Goal: Task Accomplishment & Management: Manage account settings

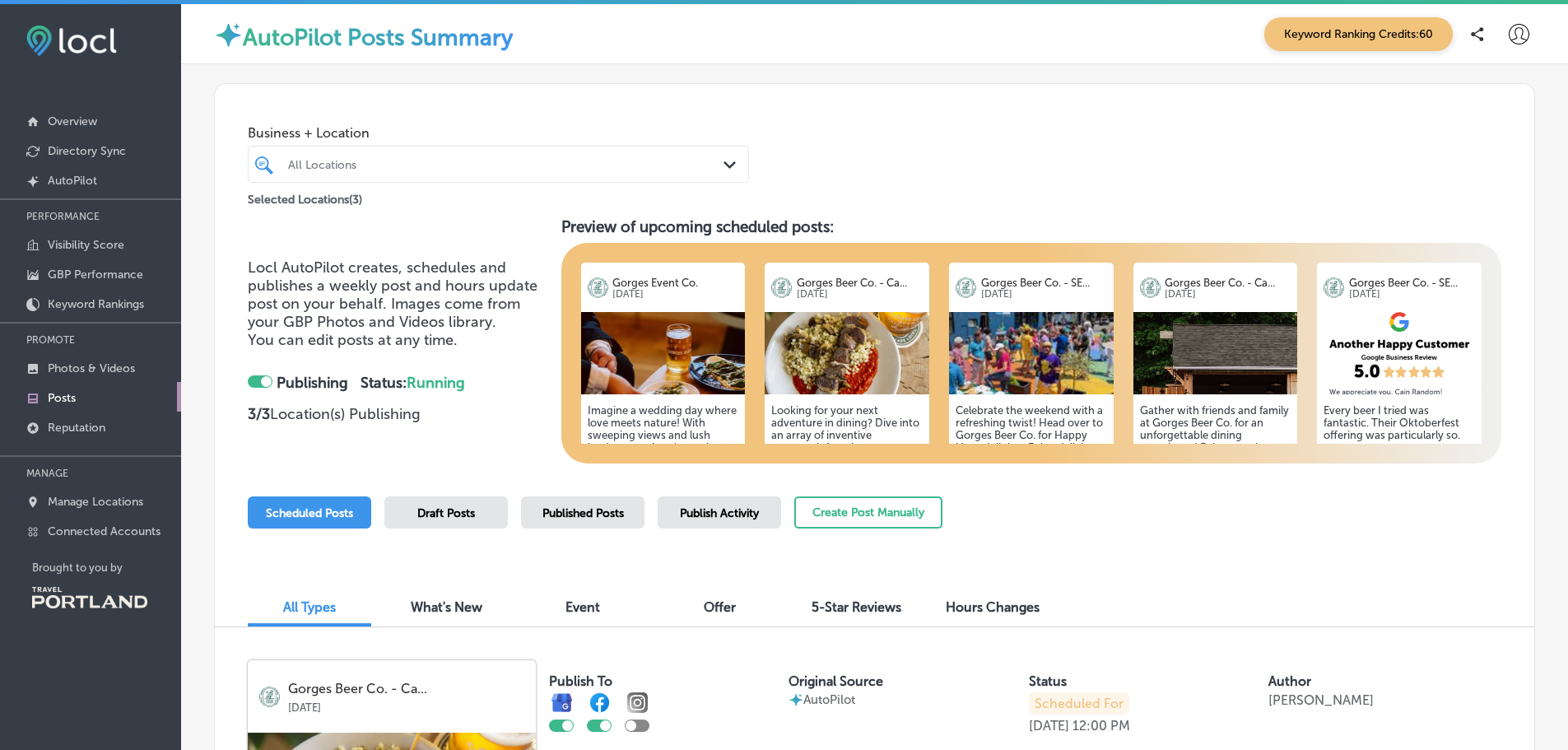
scroll to position [577, 0]
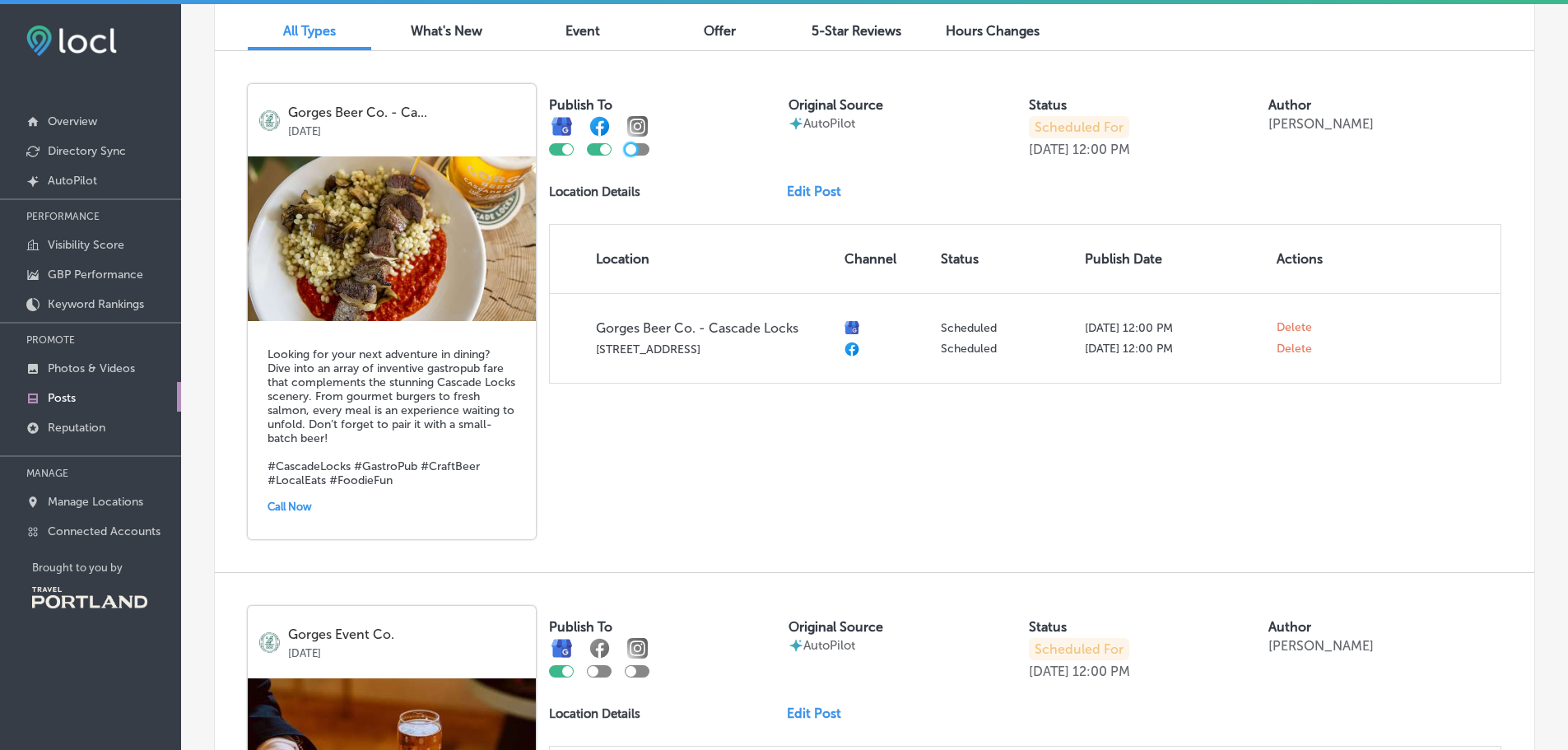
click at [634, 147] on div at bounding box center [631, 149] width 11 height 11
checkbox input "true"
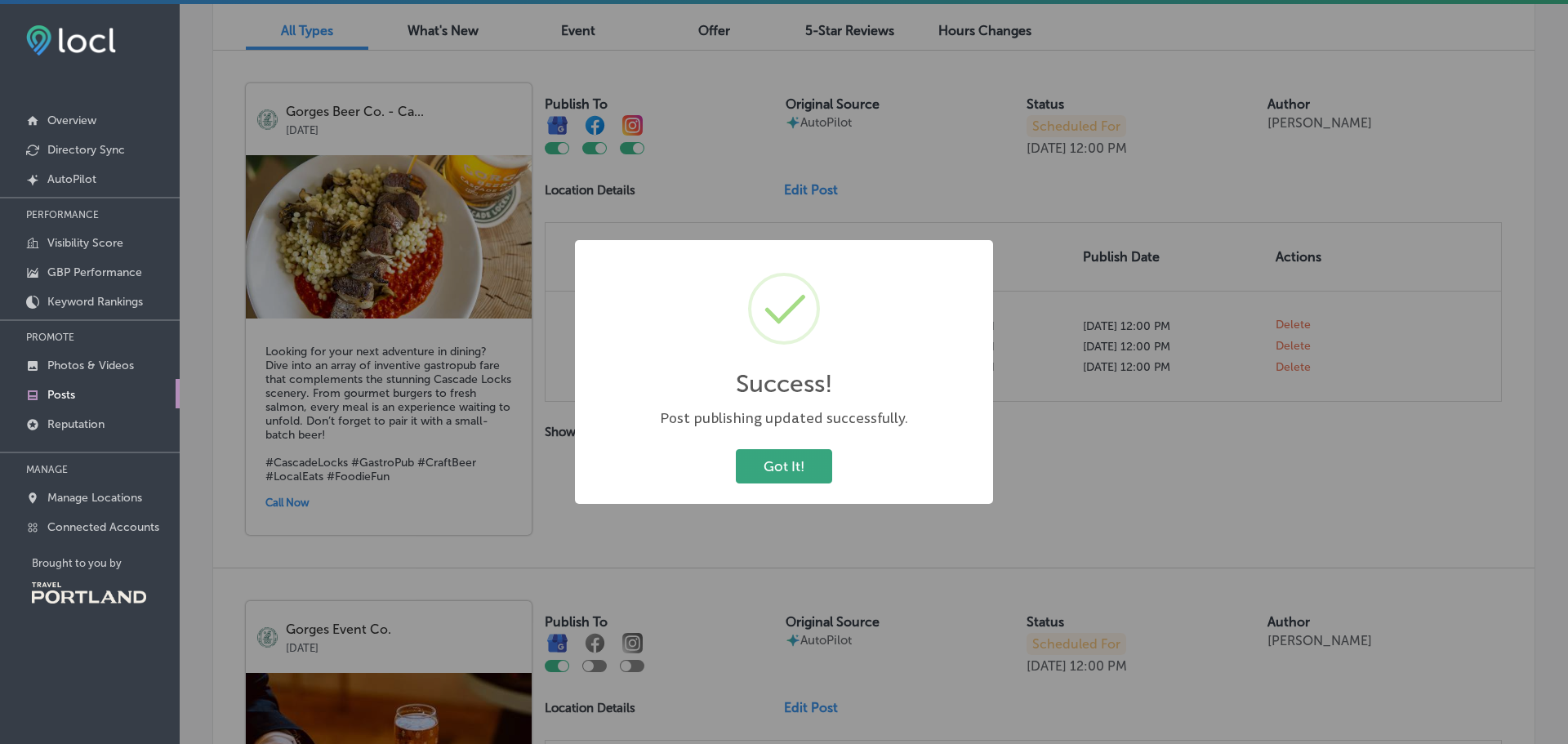
click at [781, 464] on button "Got It!" at bounding box center [784, 466] width 96 height 33
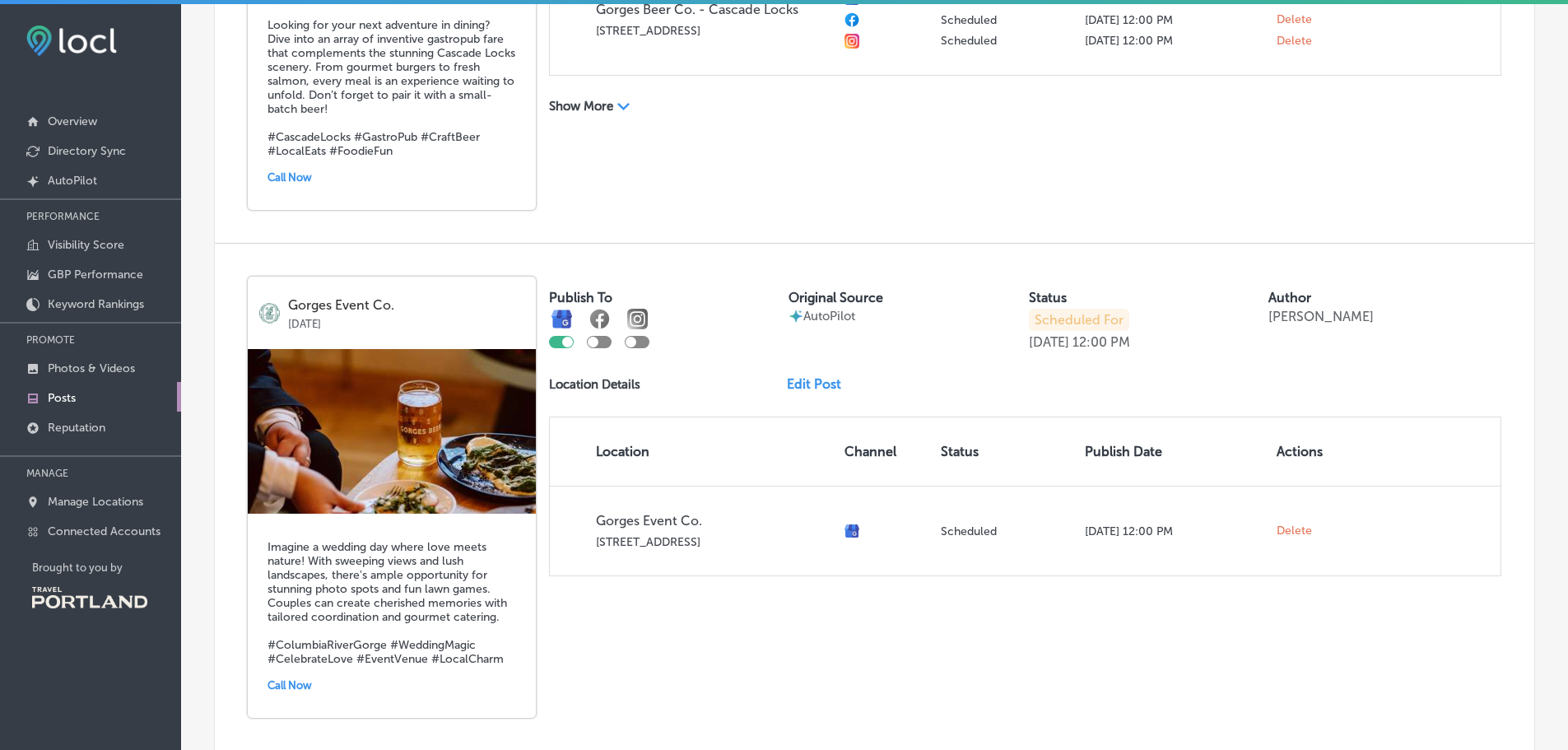
scroll to position [989, 0]
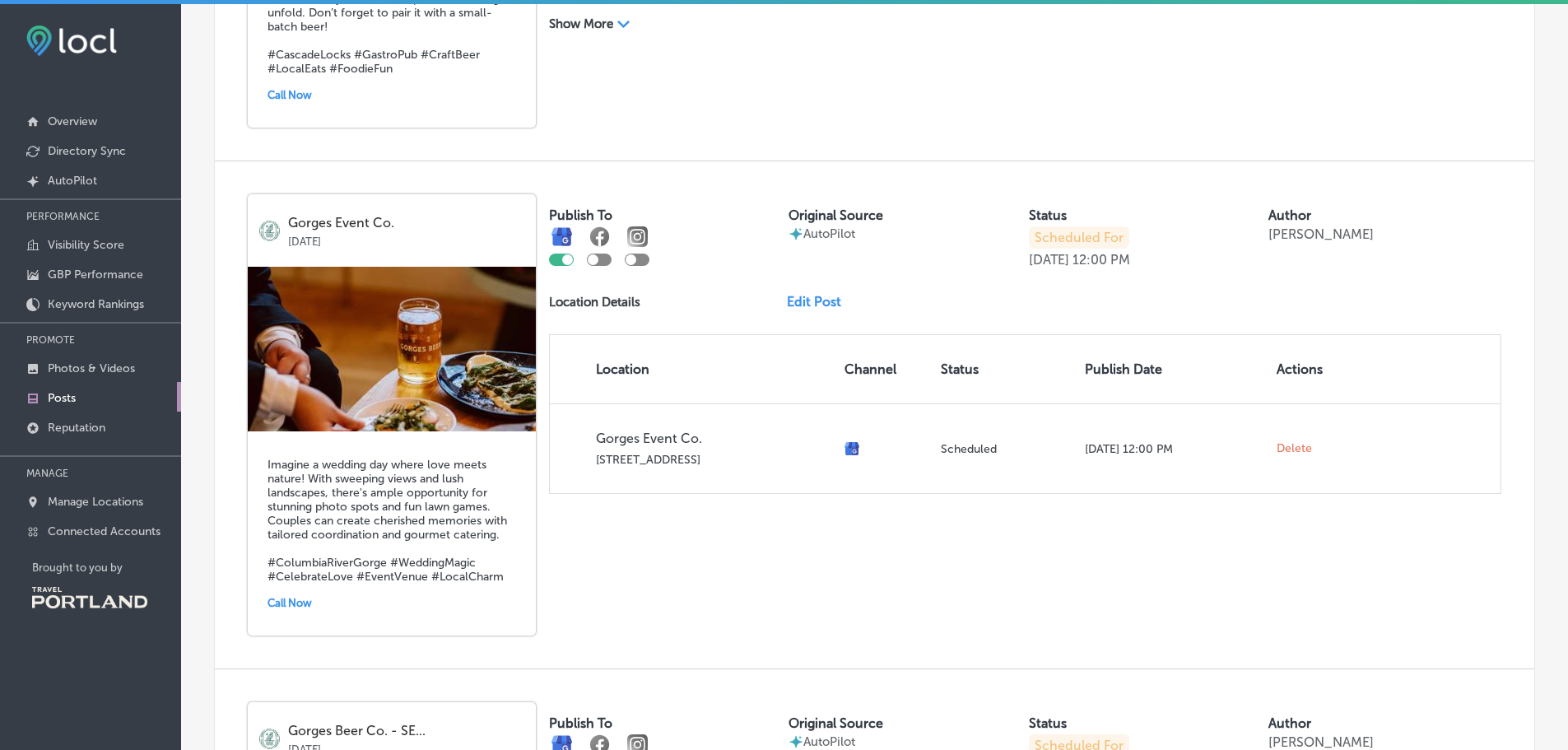
click at [600, 262] on div at bounding box center [599, 260] width 25 height 12
checkbox input "true"
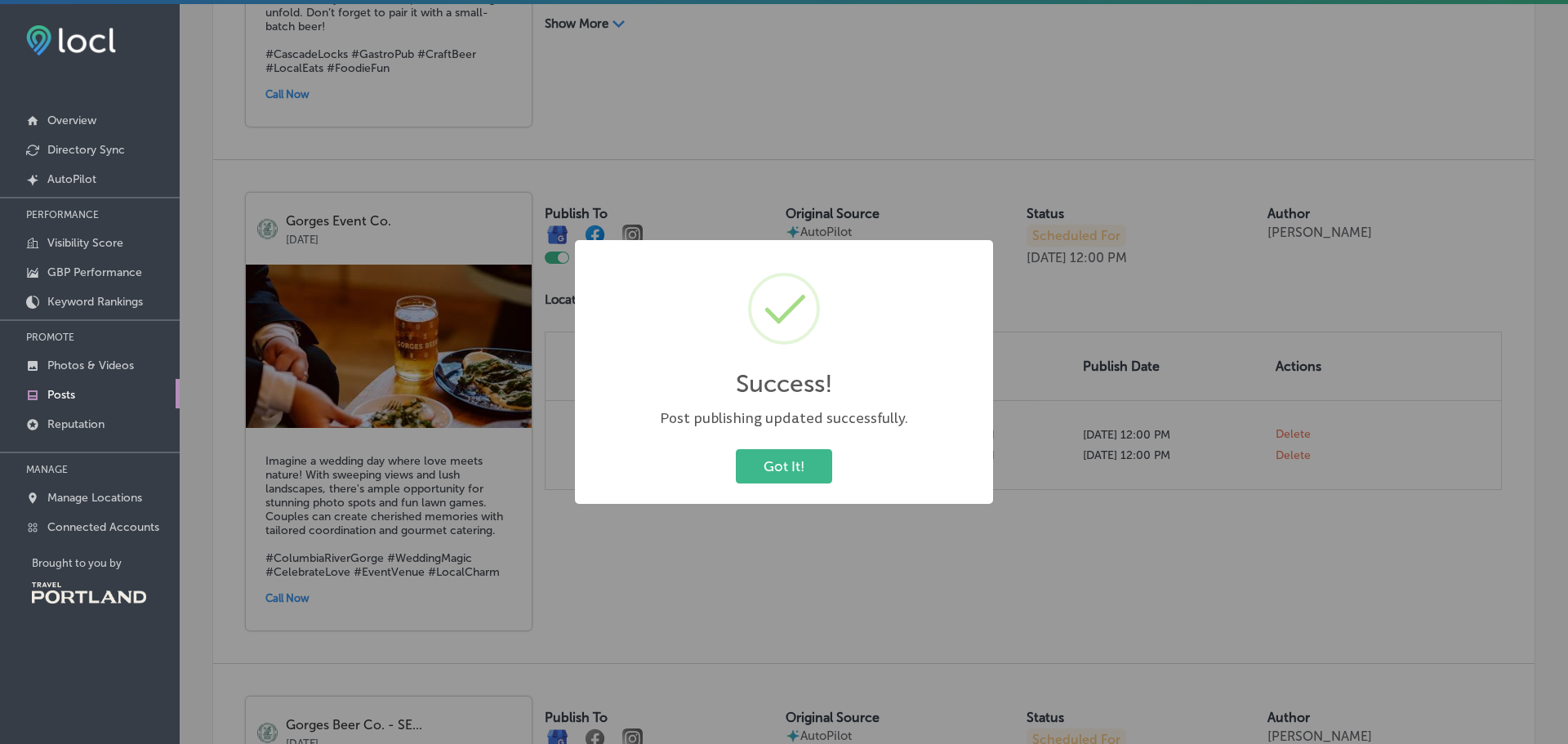
click at [792, 486] on div "Got It! Cancel" at bounding box center [784, 466] width 385 height 42
click at [792, 477] on button "Got It!" at bounding box center [784, 466] width 96 height 33
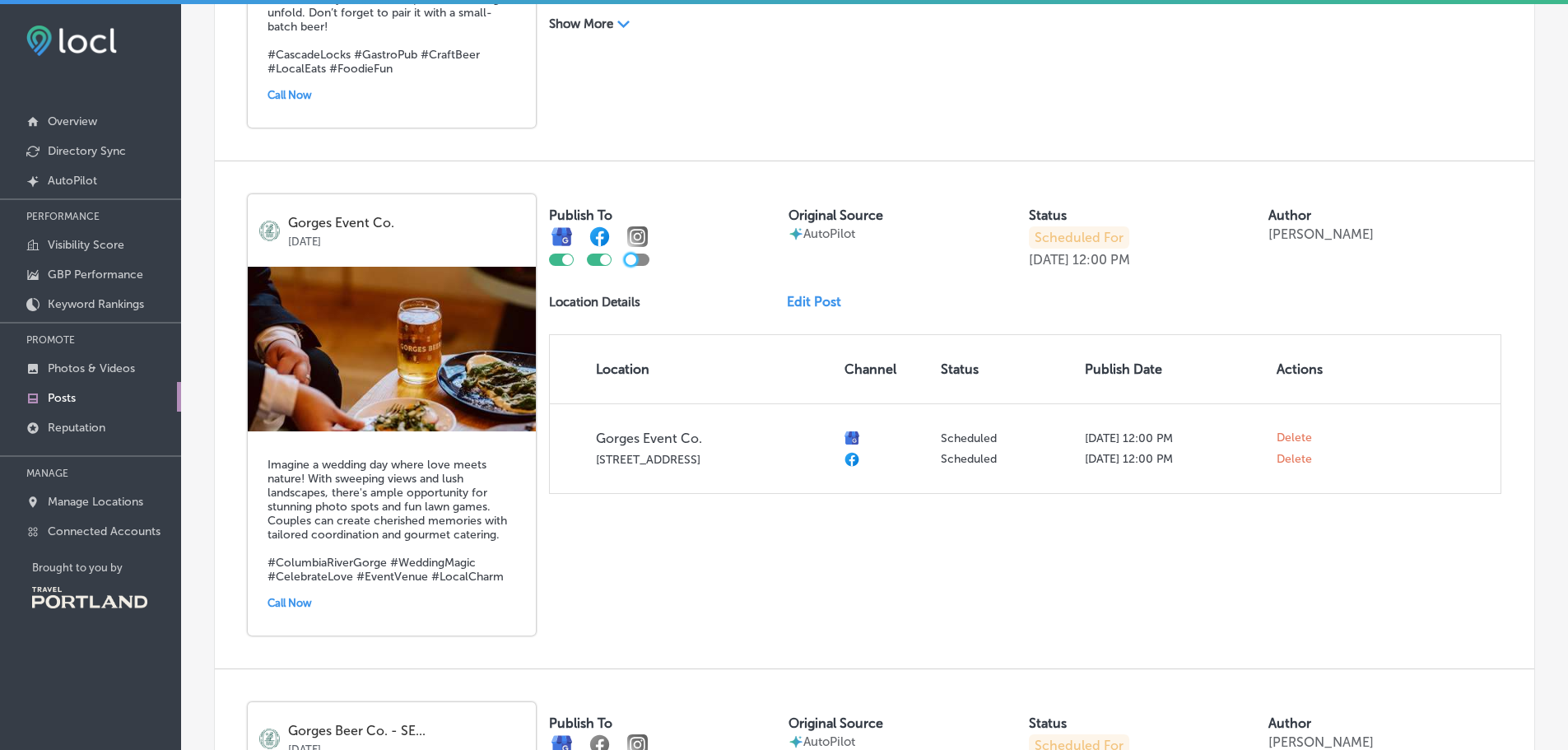
click at [635, 260] on div at bounding box center [631, 260] width 11 height 11
checkbox input "true"
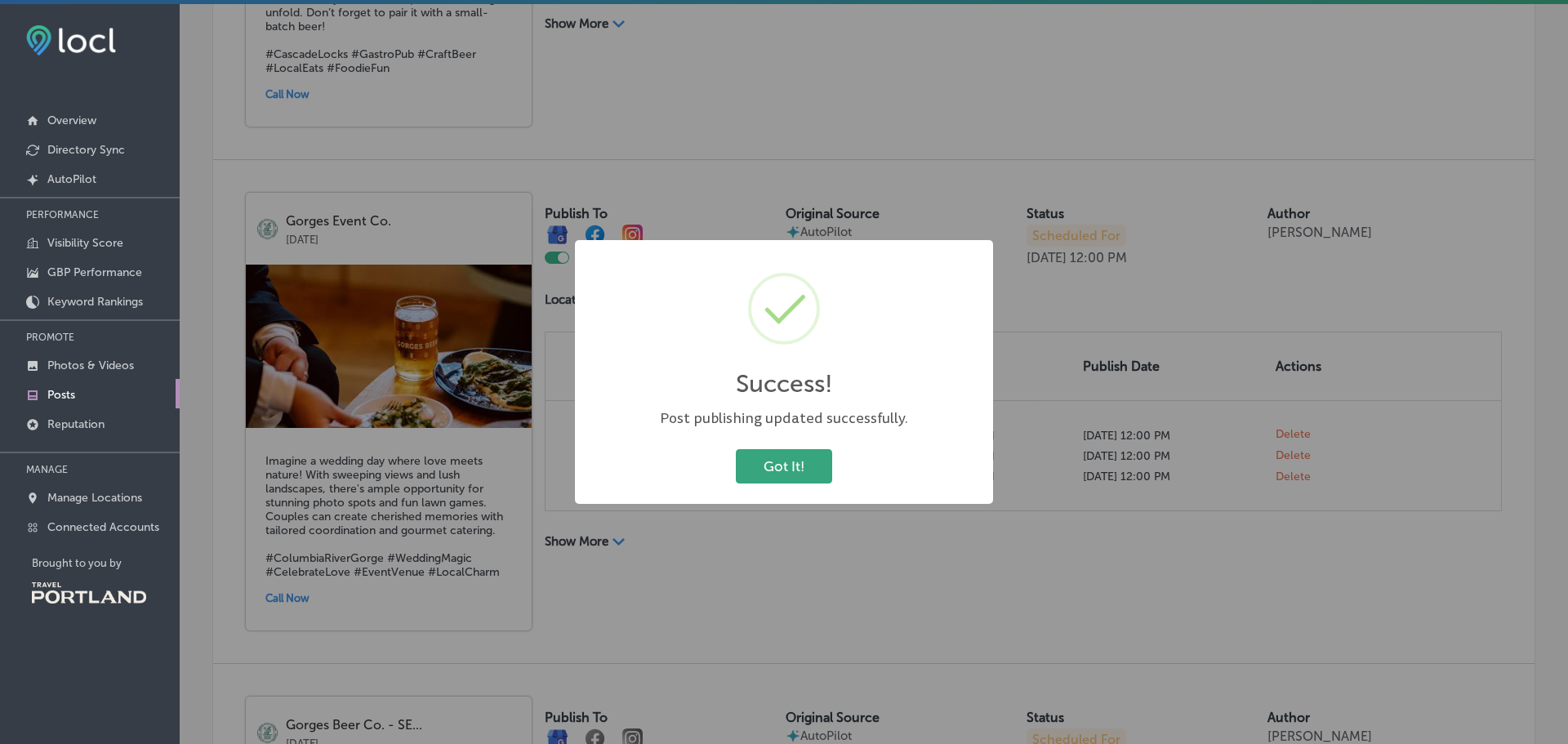
click at [764, 471] on button "Got It!" at bounding box center [784, 466] width 96 height 33
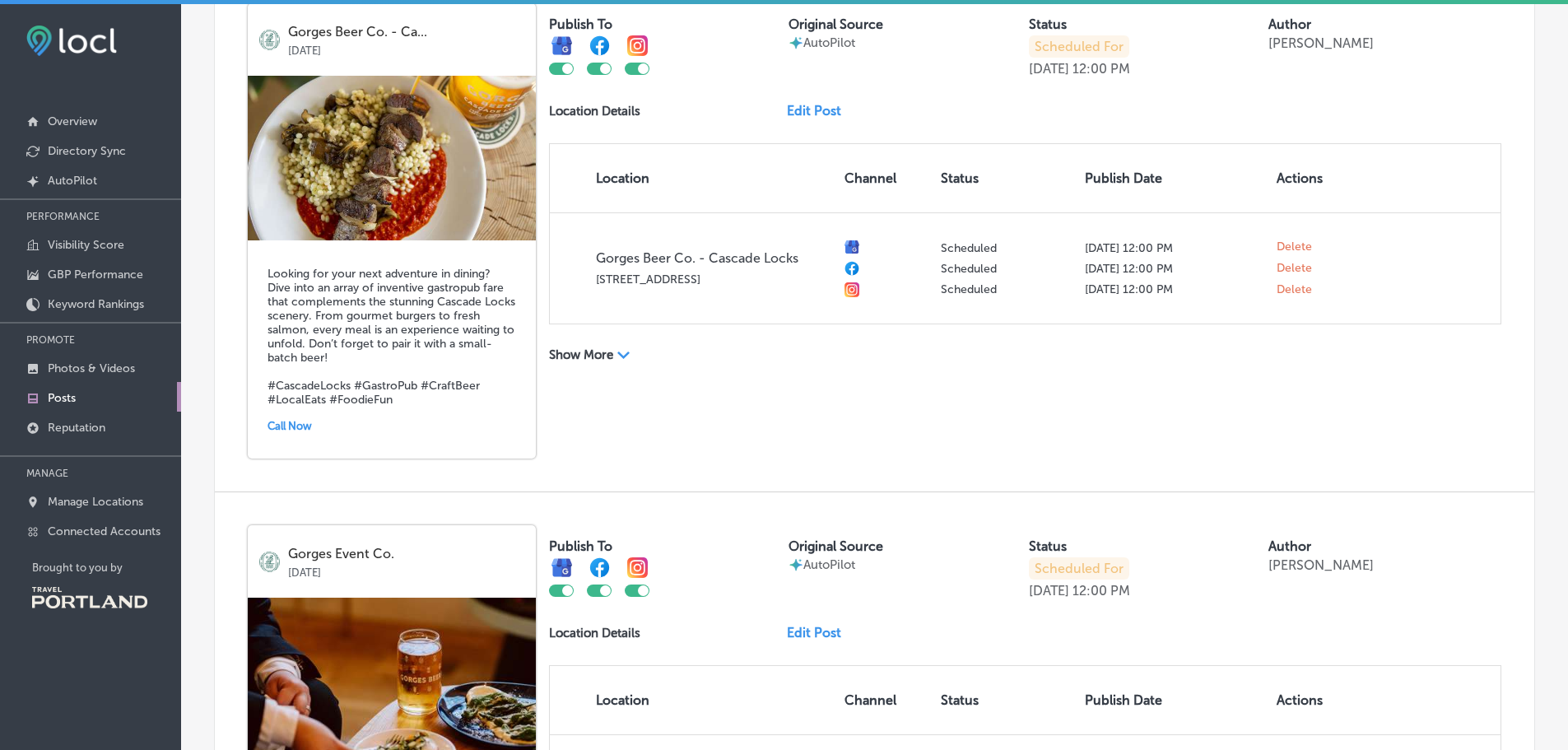
scroll to position [659, 0]
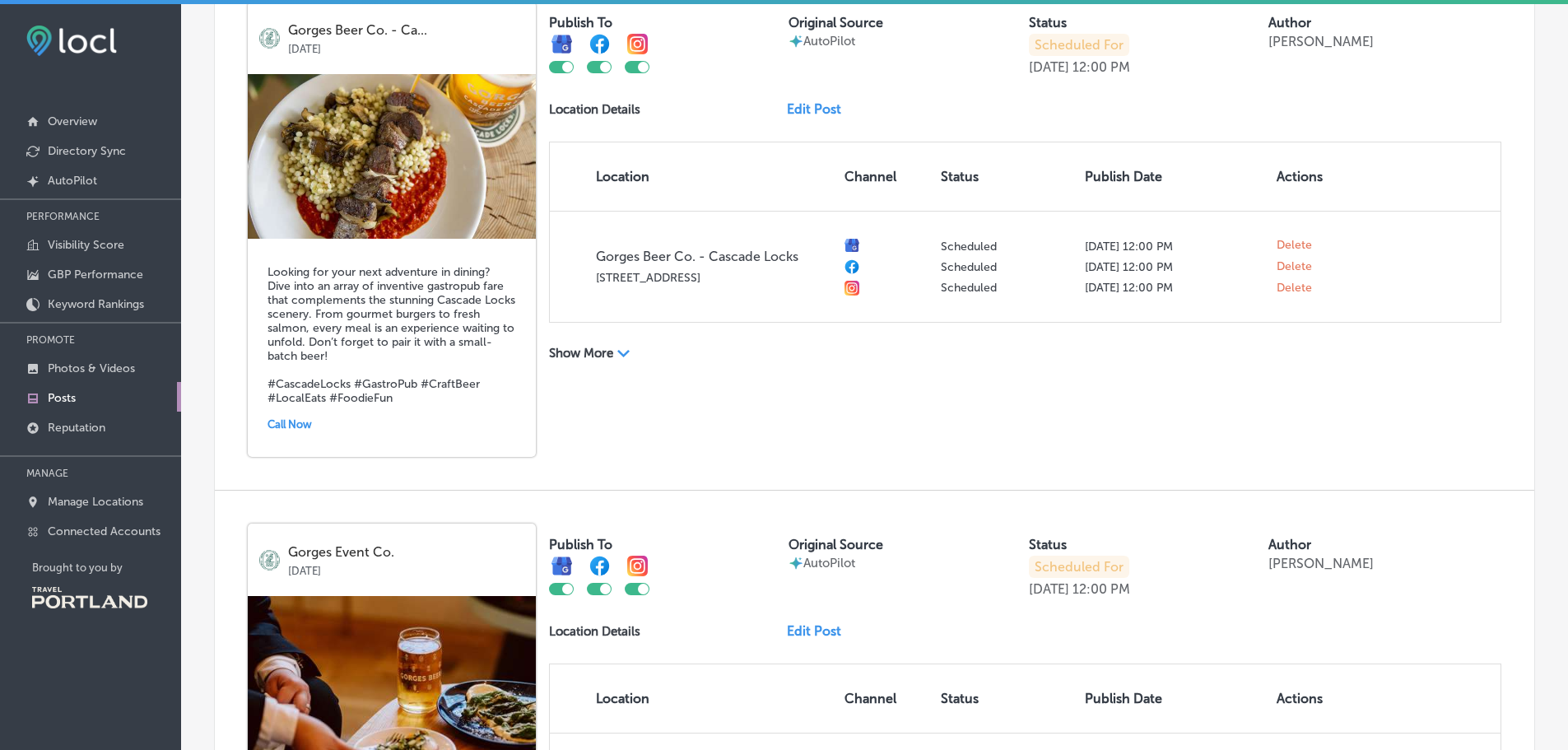
click at [818, 626] on link "Edit Post" at bounding box center [820, 632] width 67 height 16
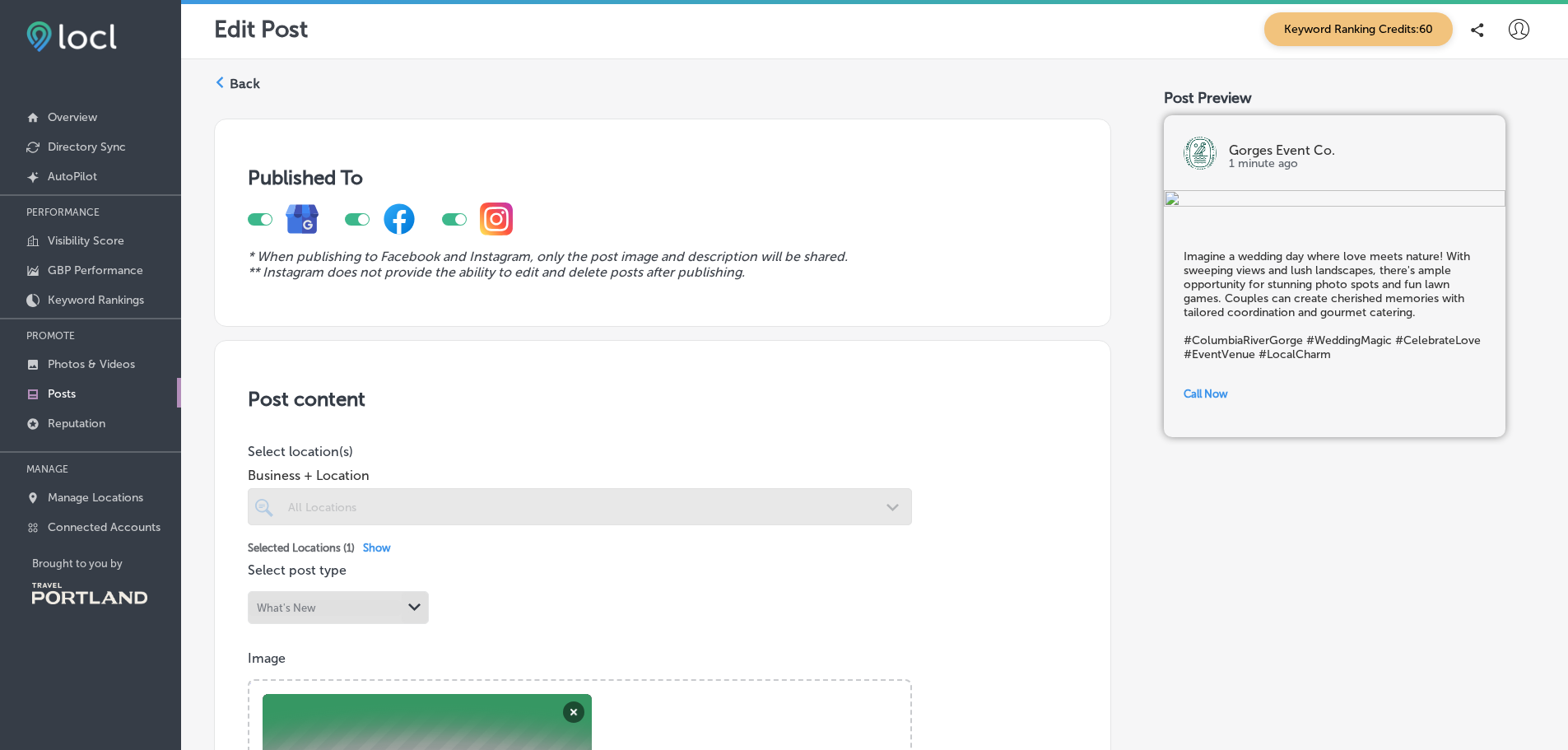
click at [232, 83] on label "Back" at bounding box center [245, 84] width 30 height 19
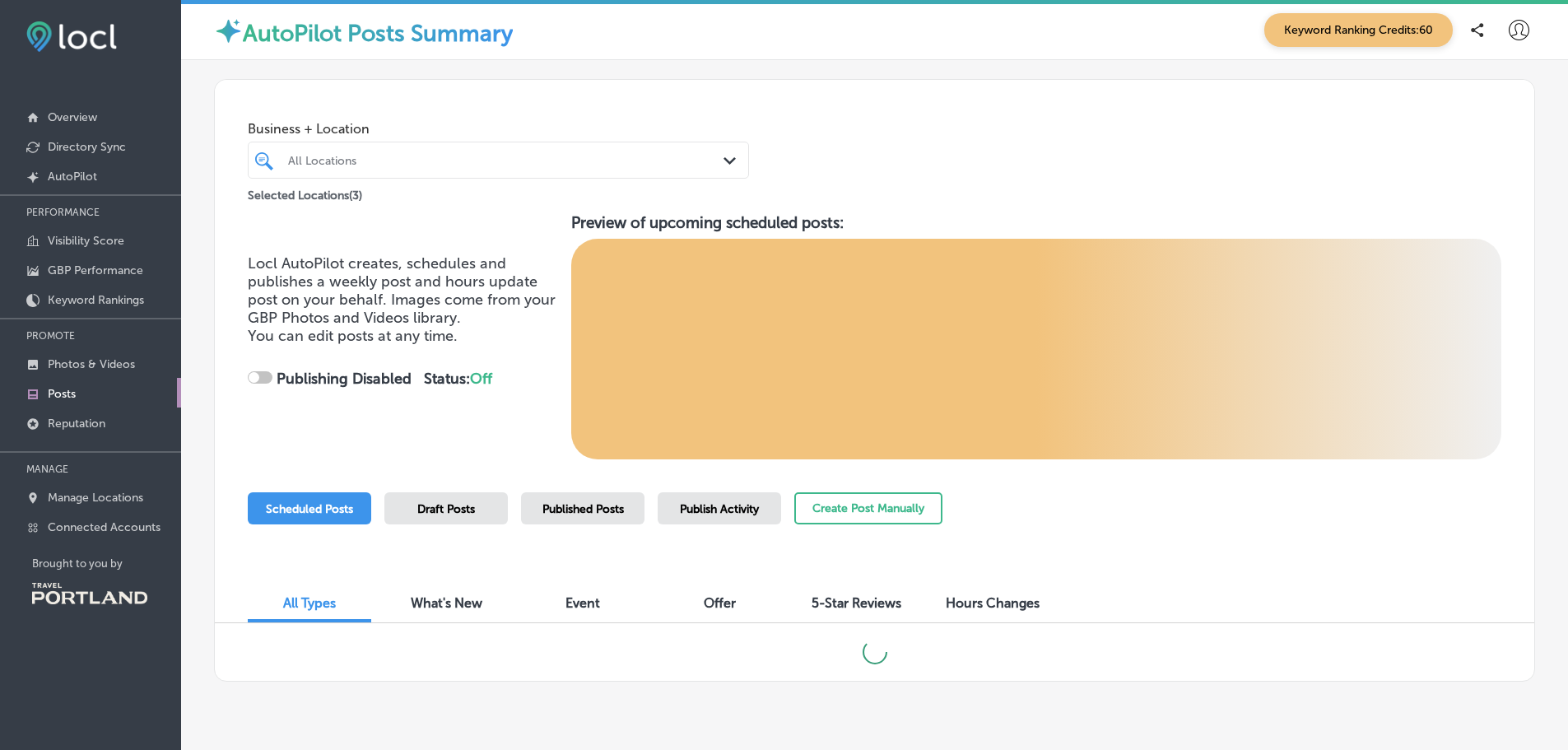
checkbox input "true"
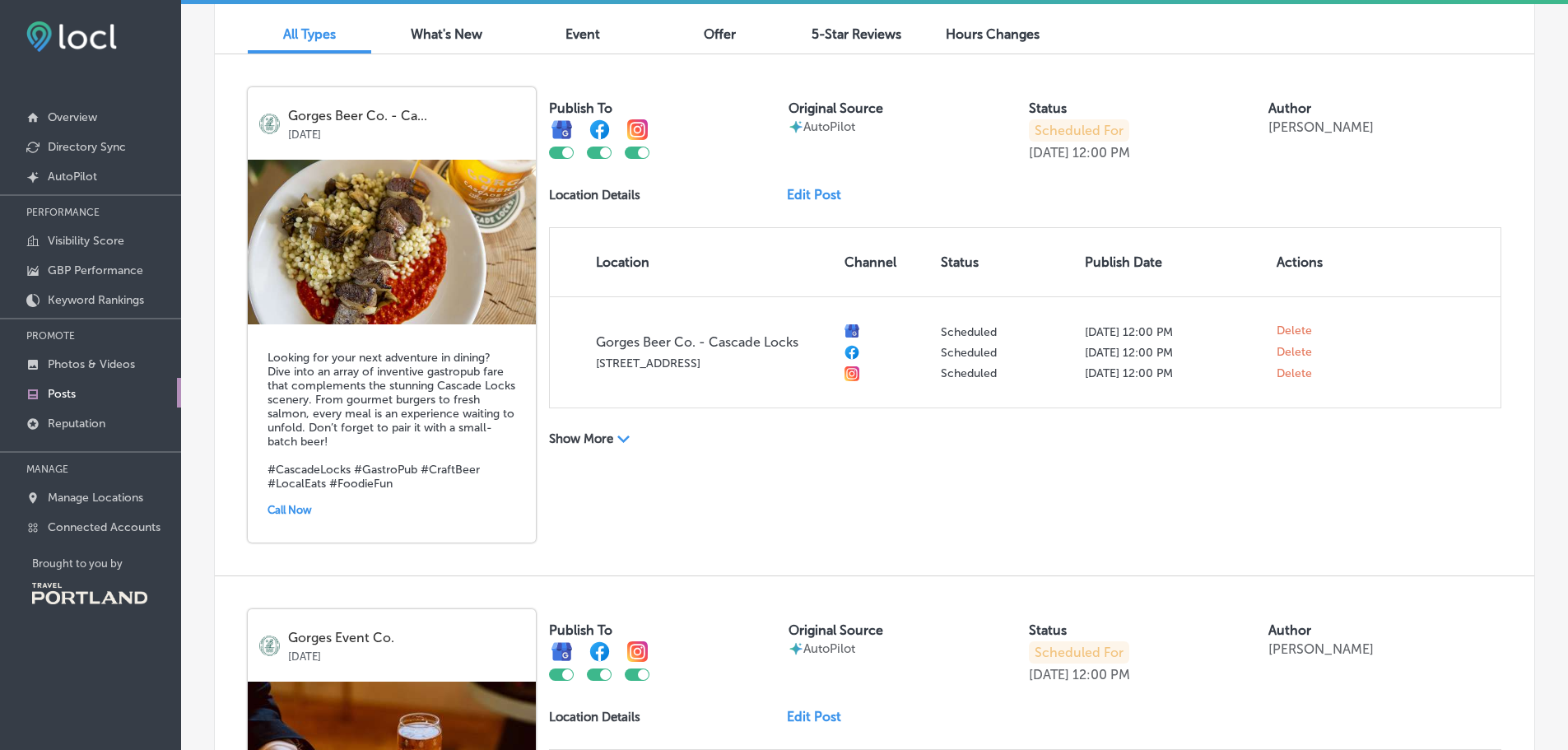
scroll to position [577, 0]
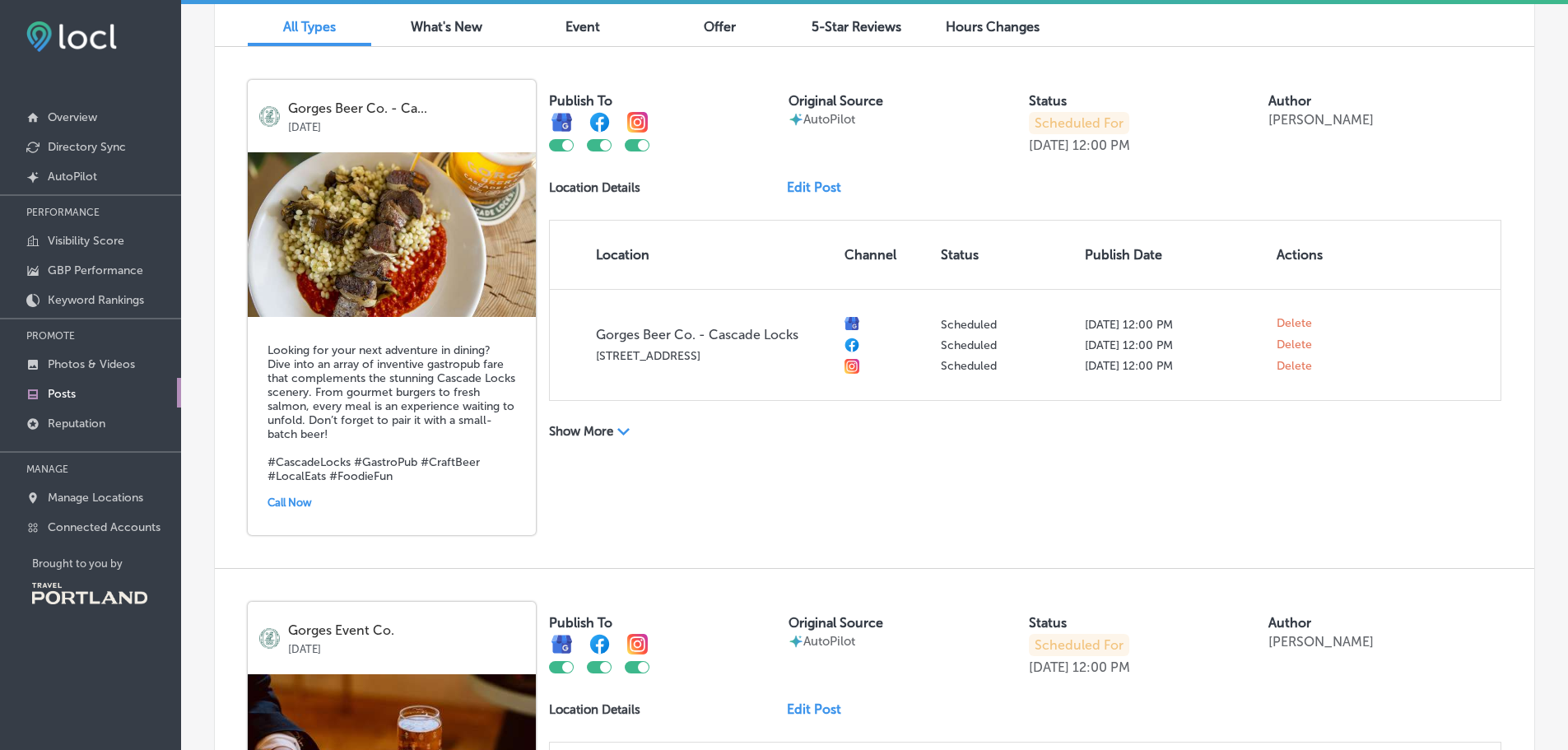
click at [1069, 669] on p "[DATE]" at bounding box center [1049, 668] width 41 height 16
click at [1102, 670] on div "[DATE] 12:00 PM" at bounding box center [1079, 668] width 102 height 16
click at [1128, 667] on p "12:00 PM" at bounding box center [1101, 668] width 57 height 16
click at [1072, 649] on p "Scheduled For" at bounding box center [1079, 645] width 101 height 22
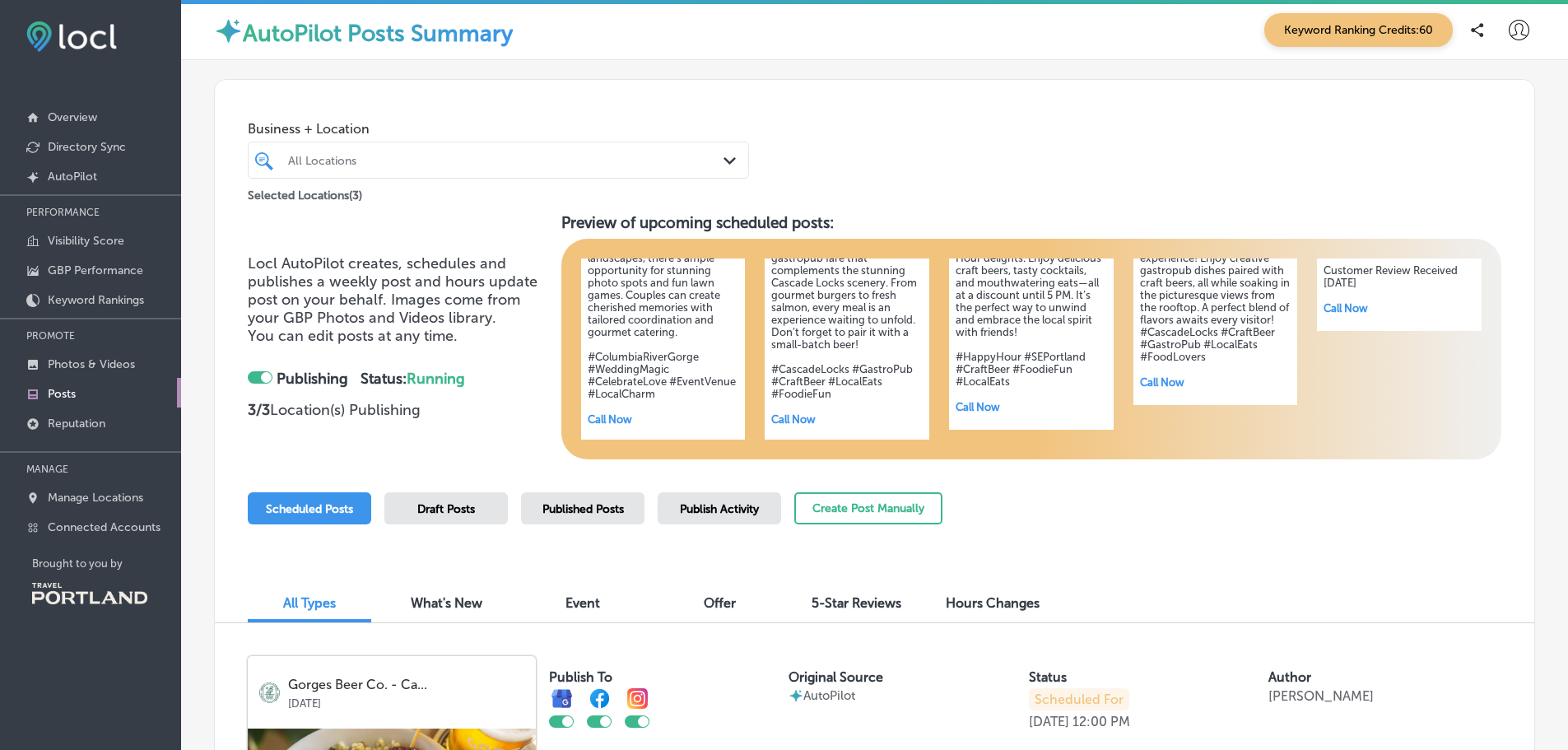
scroll to position [188, 0]
click at [302, 505] on span "Scheduled Posts" at bounding box center [309, 510] width 87 height 14
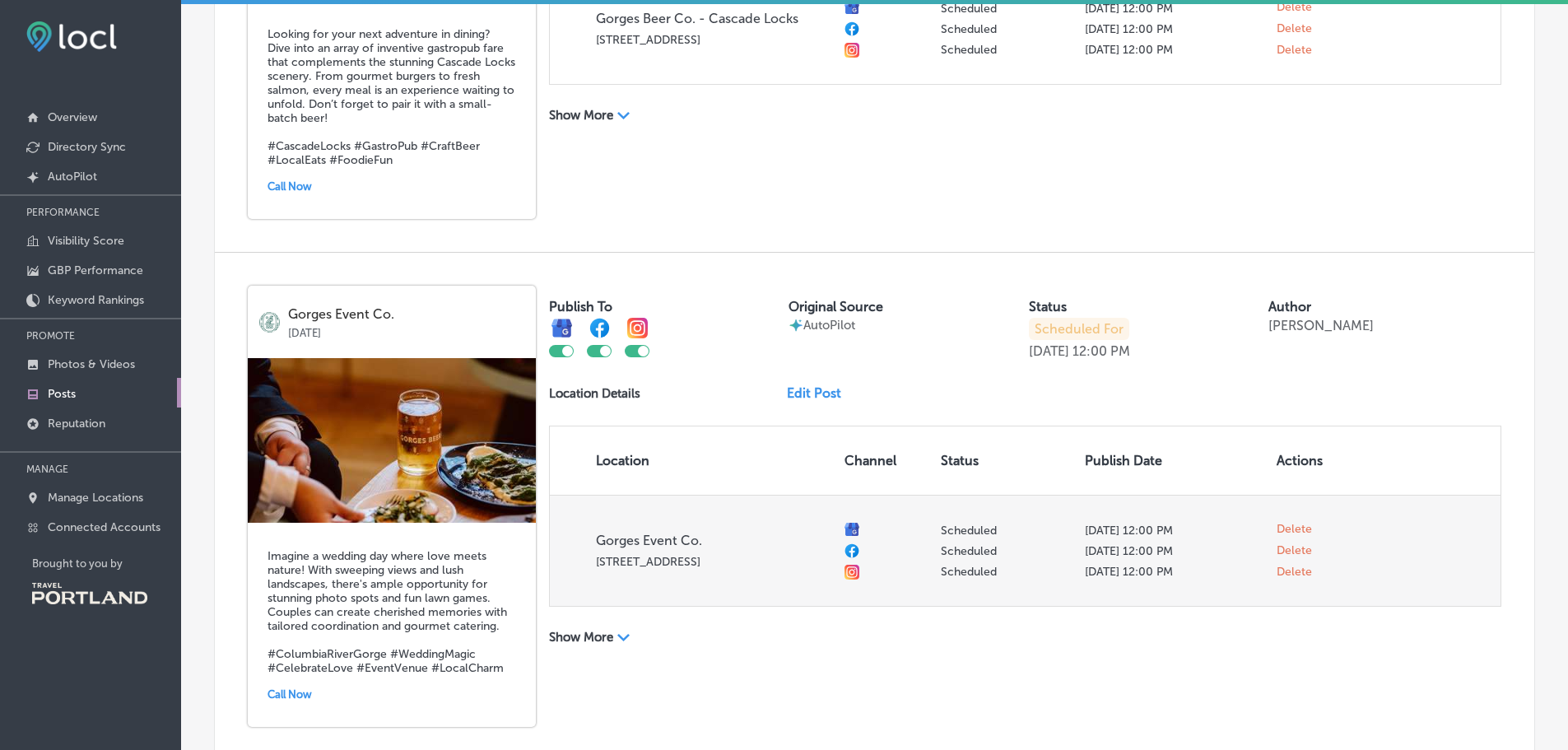
scroll to position [989, 0]
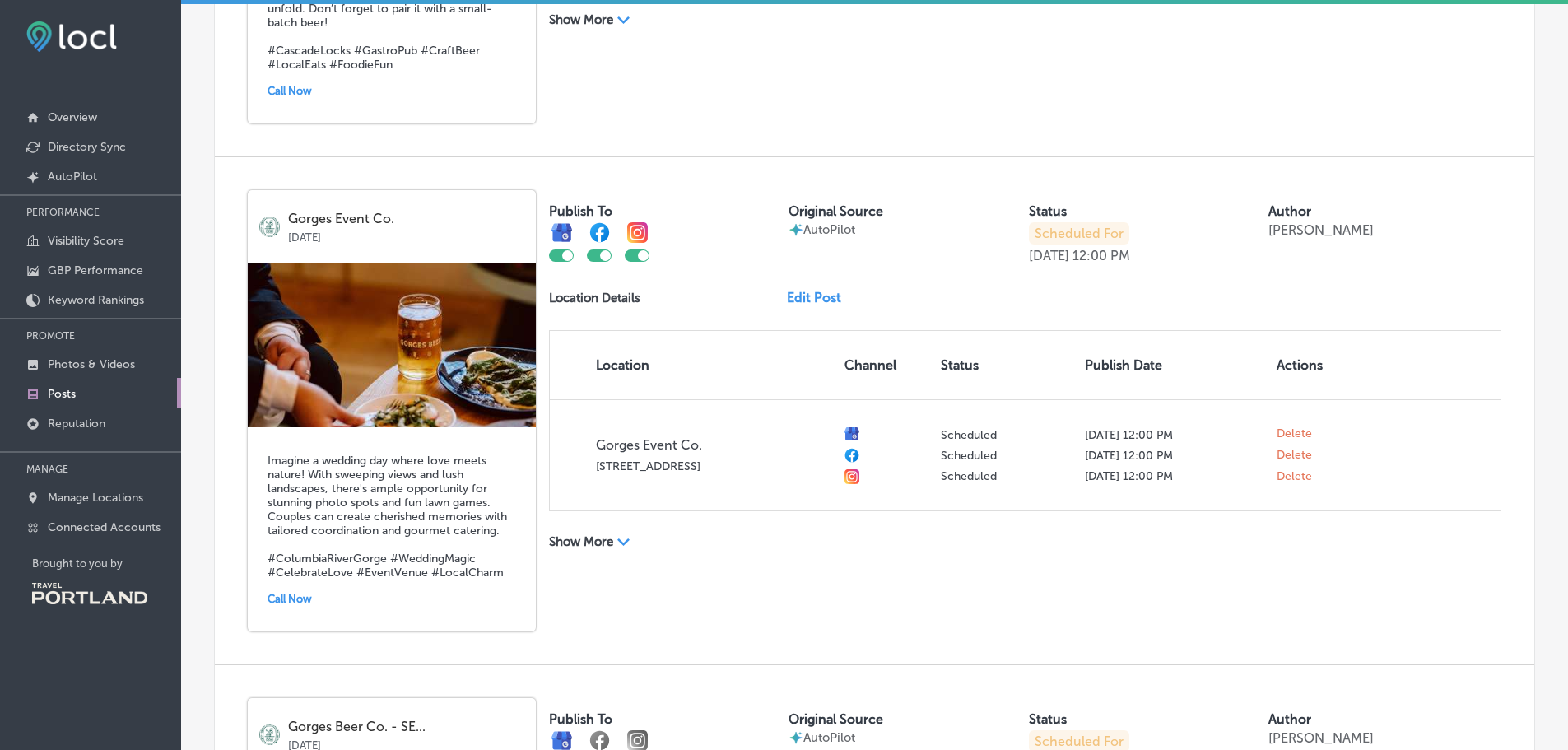
click at [612, 549] on p "Show More" at bounding box center [581, 542] width 64 height 15
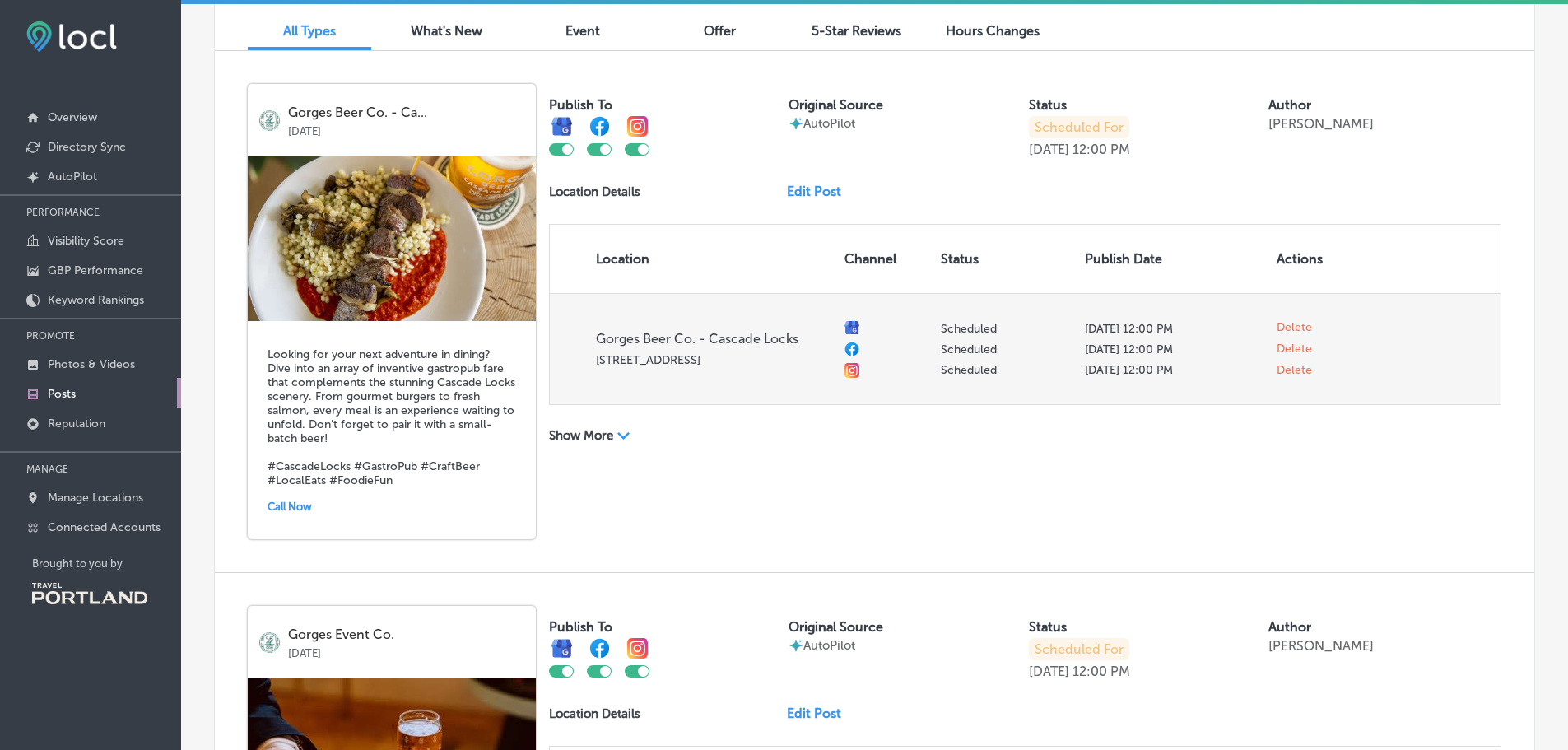
scroll to position [412, 0]
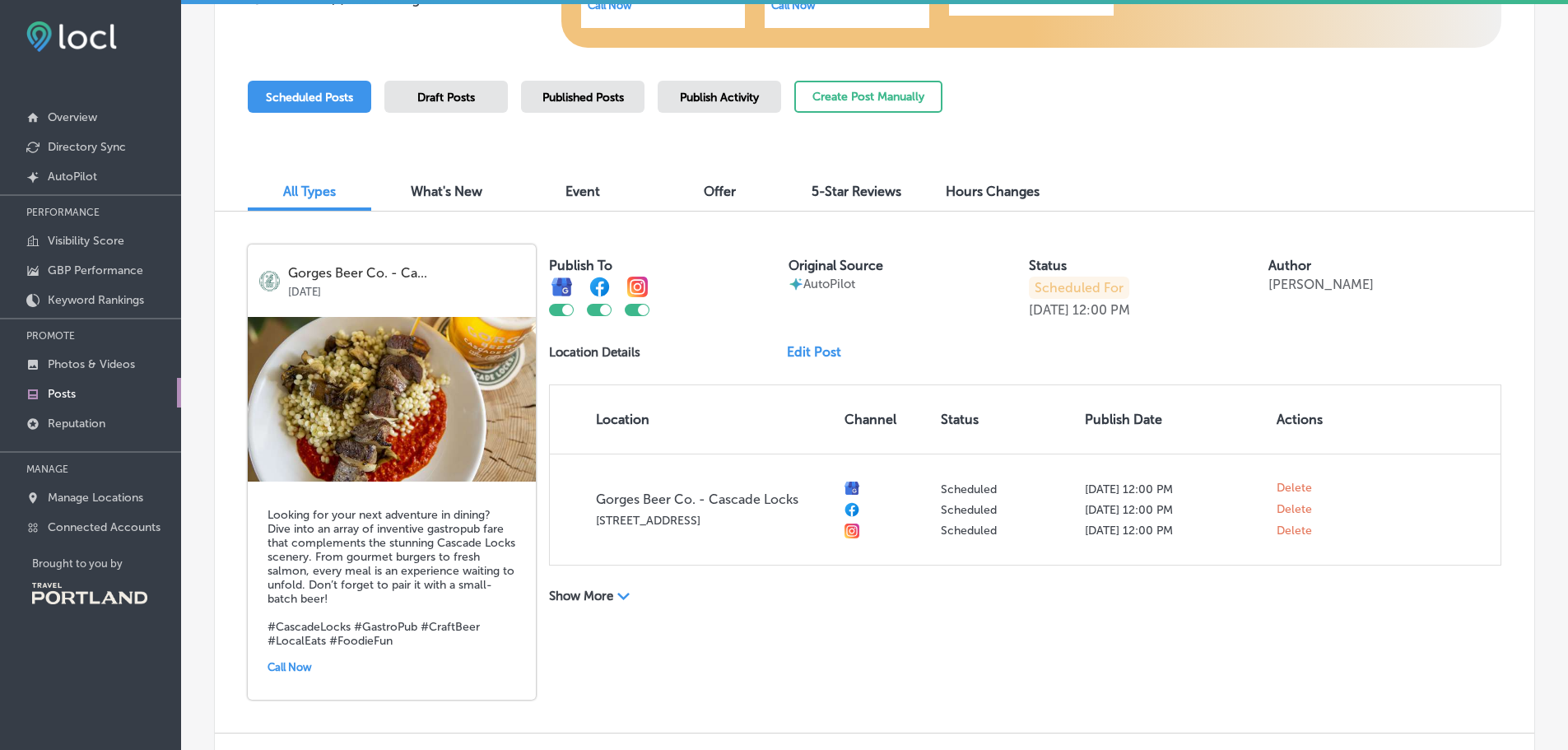
click at [639, 313] on div at bounding box center [644, 310] width 11 height 11
checkbox input "false"
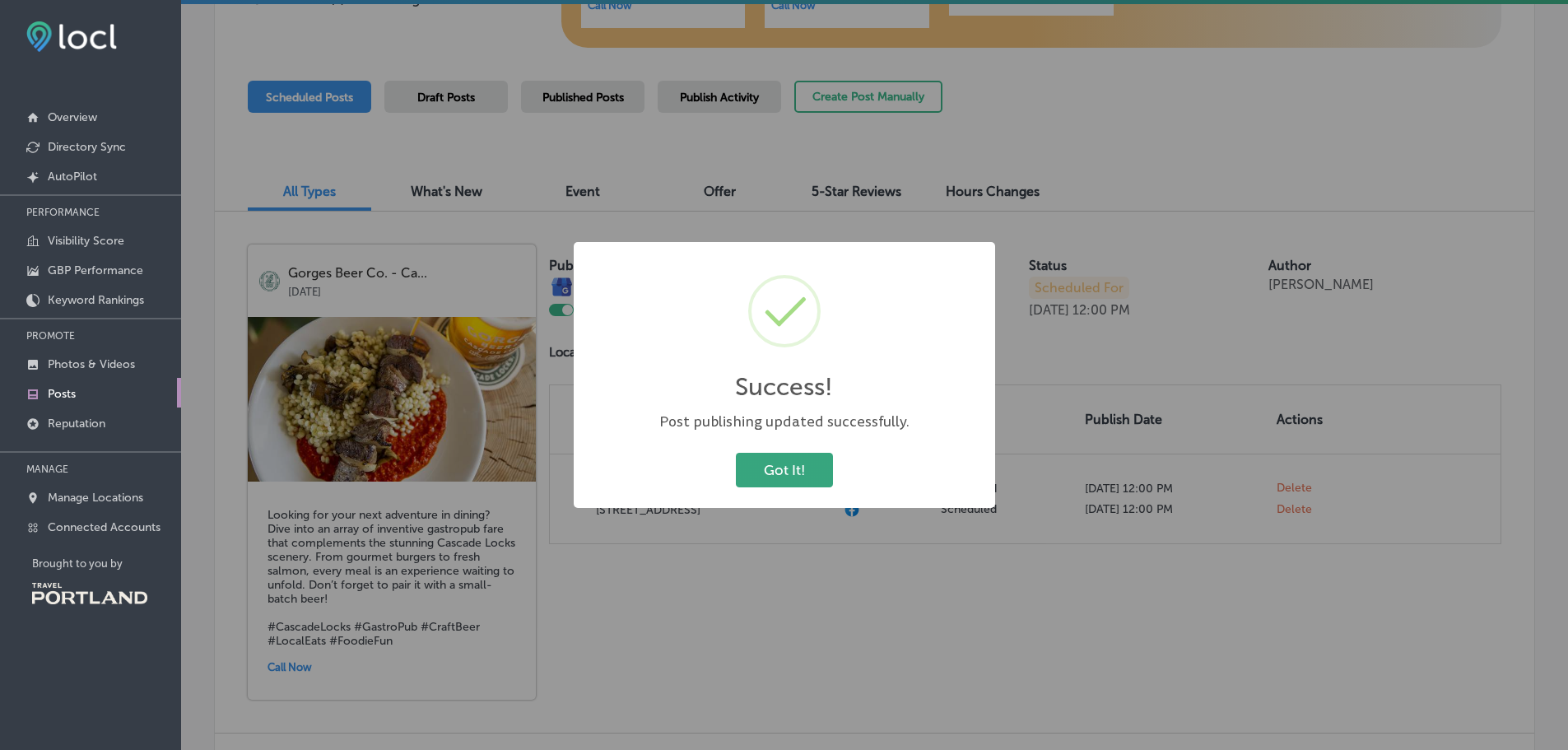
click at [785, 469] on button "Got It!" at bounding box center [785, 470] width 97 height 34
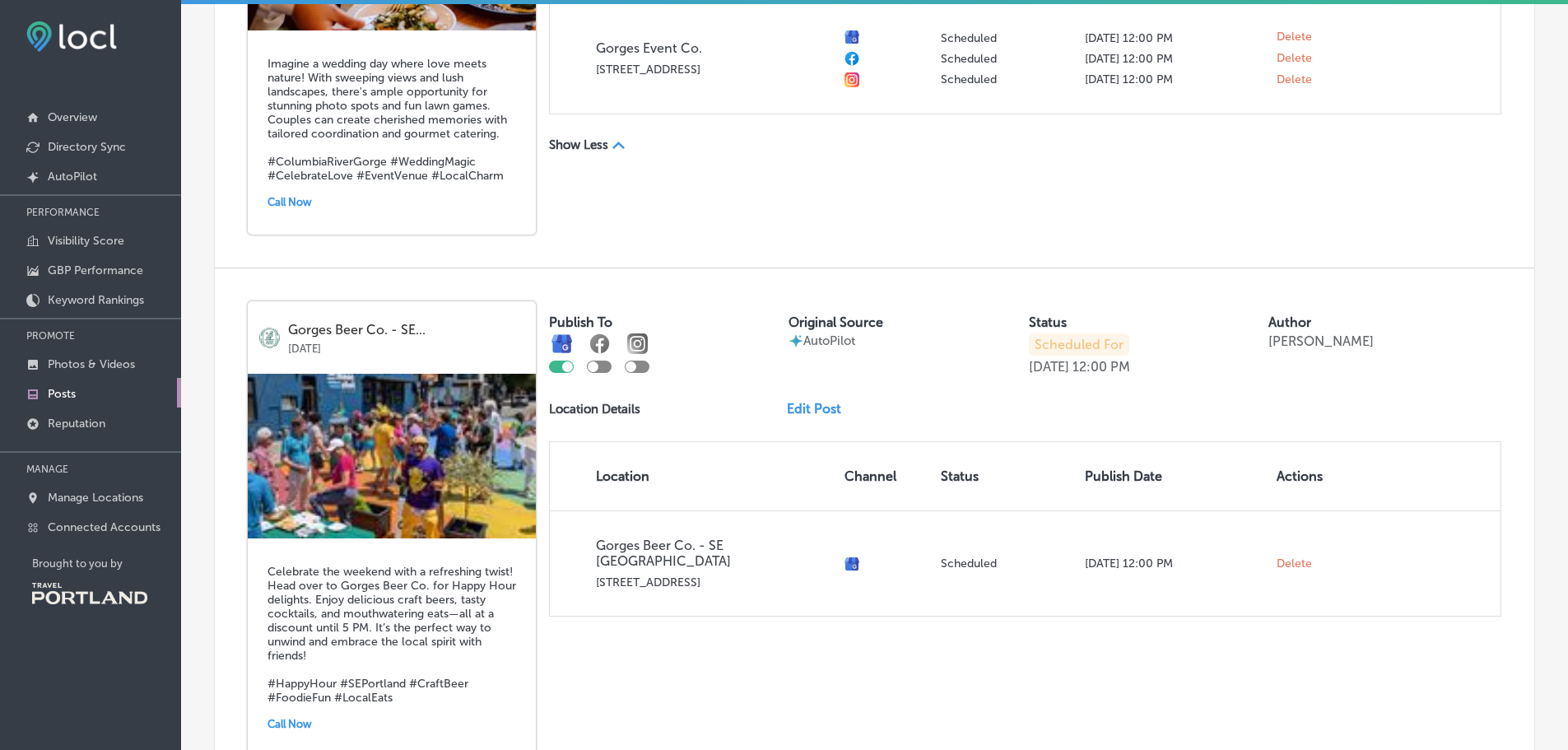
scroll to position [1400, 0]
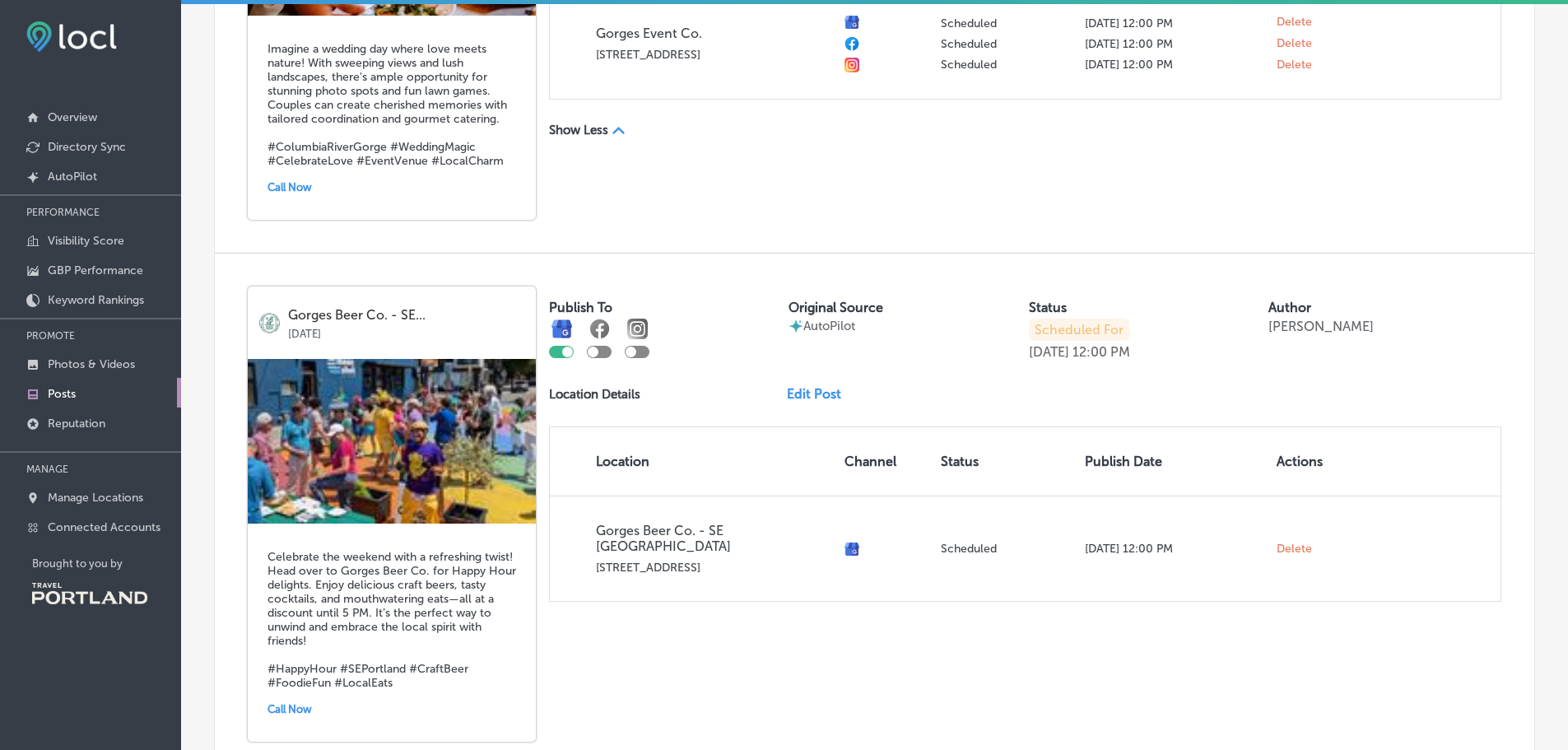
click at [819, 395] on link "Edit Post" at bounding box center [820, 394] width 67 height 16
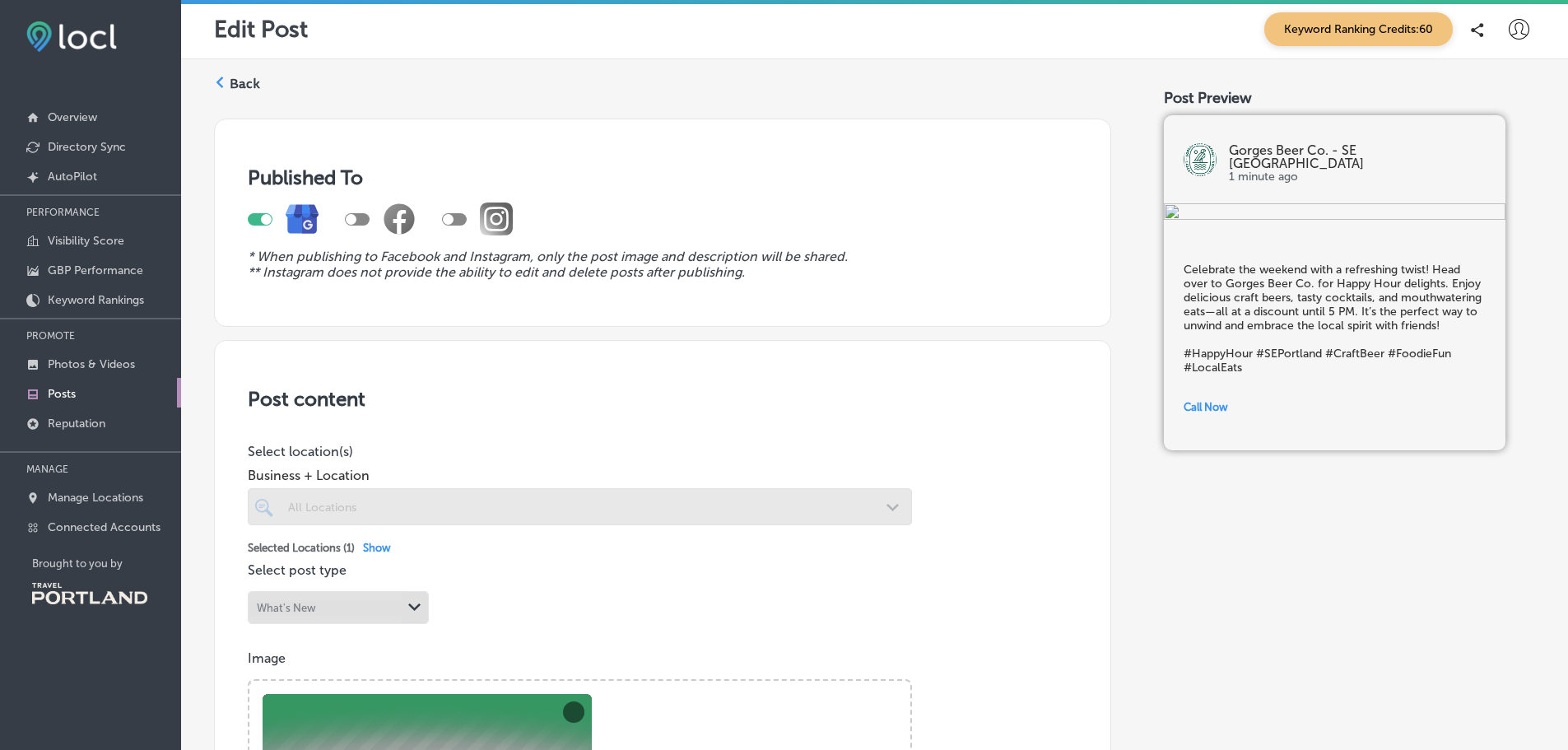
click at [360, 218] on div at bounding box center [358, 219] width 25 height 12
checkbox input "true"
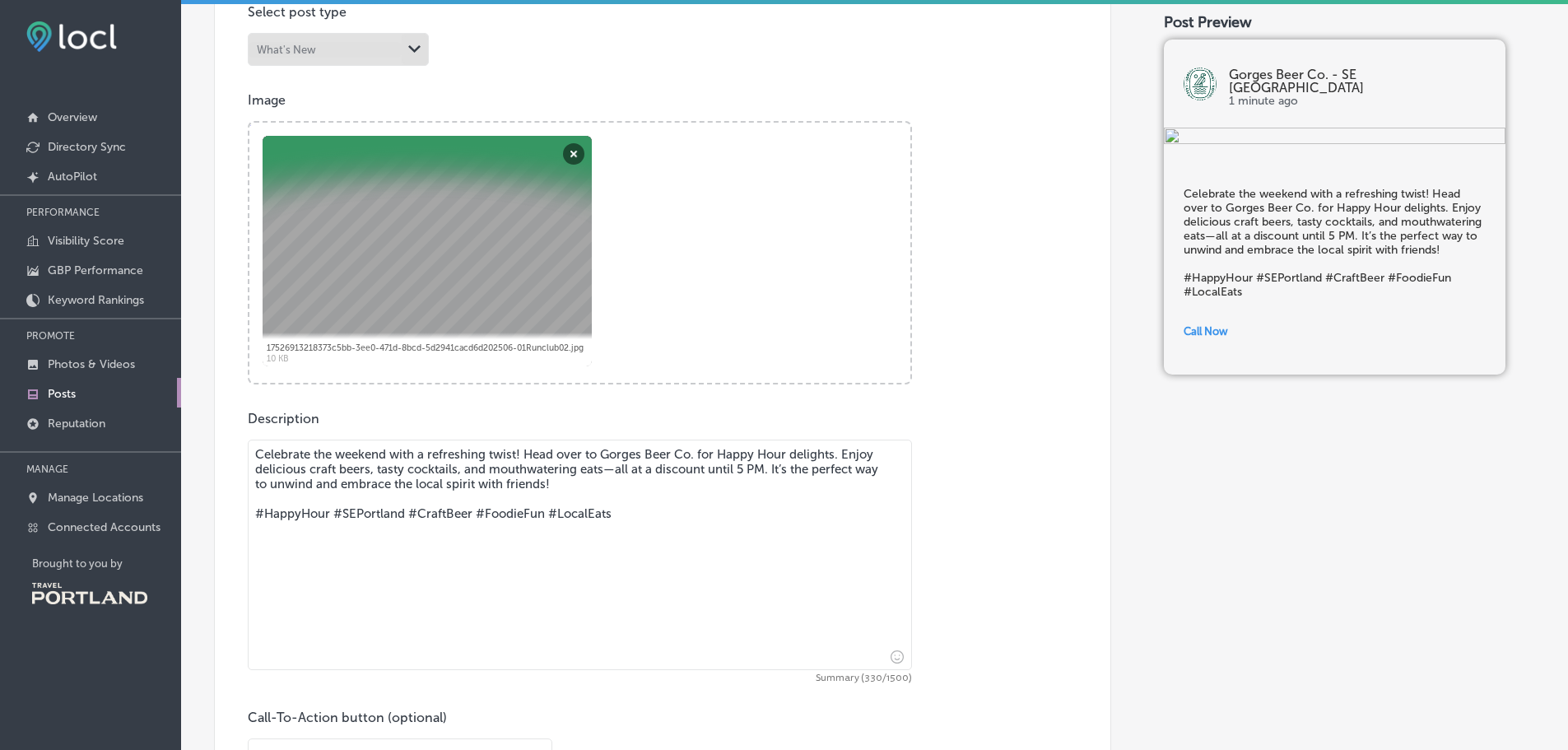
scroll to position [577, 0]
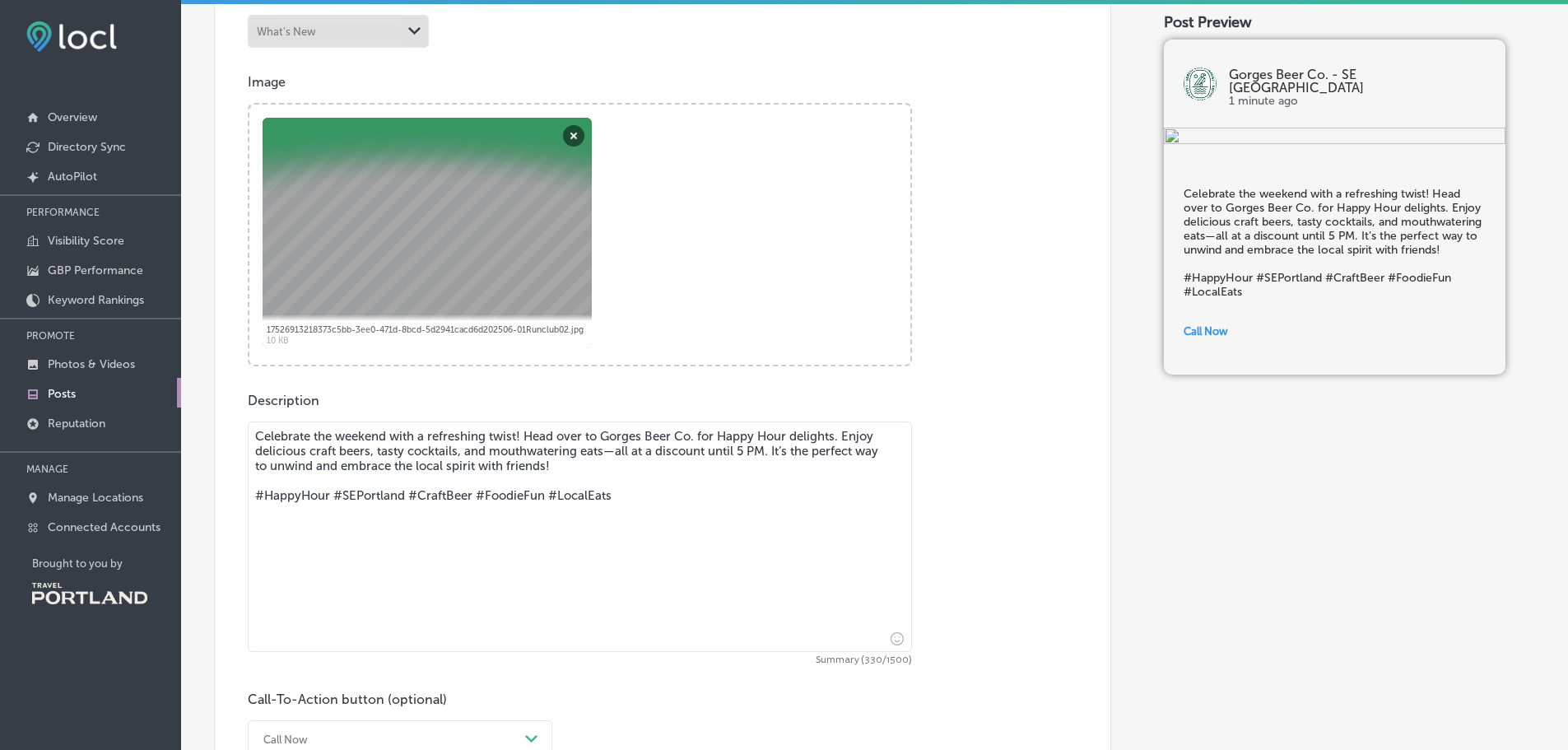
click at [395, 436] on textarea "Celebrate the weekend with a refreshing twist! Head over to Gorges Beer Co. for…" at bounding box center [580, 536] width 664 height 231
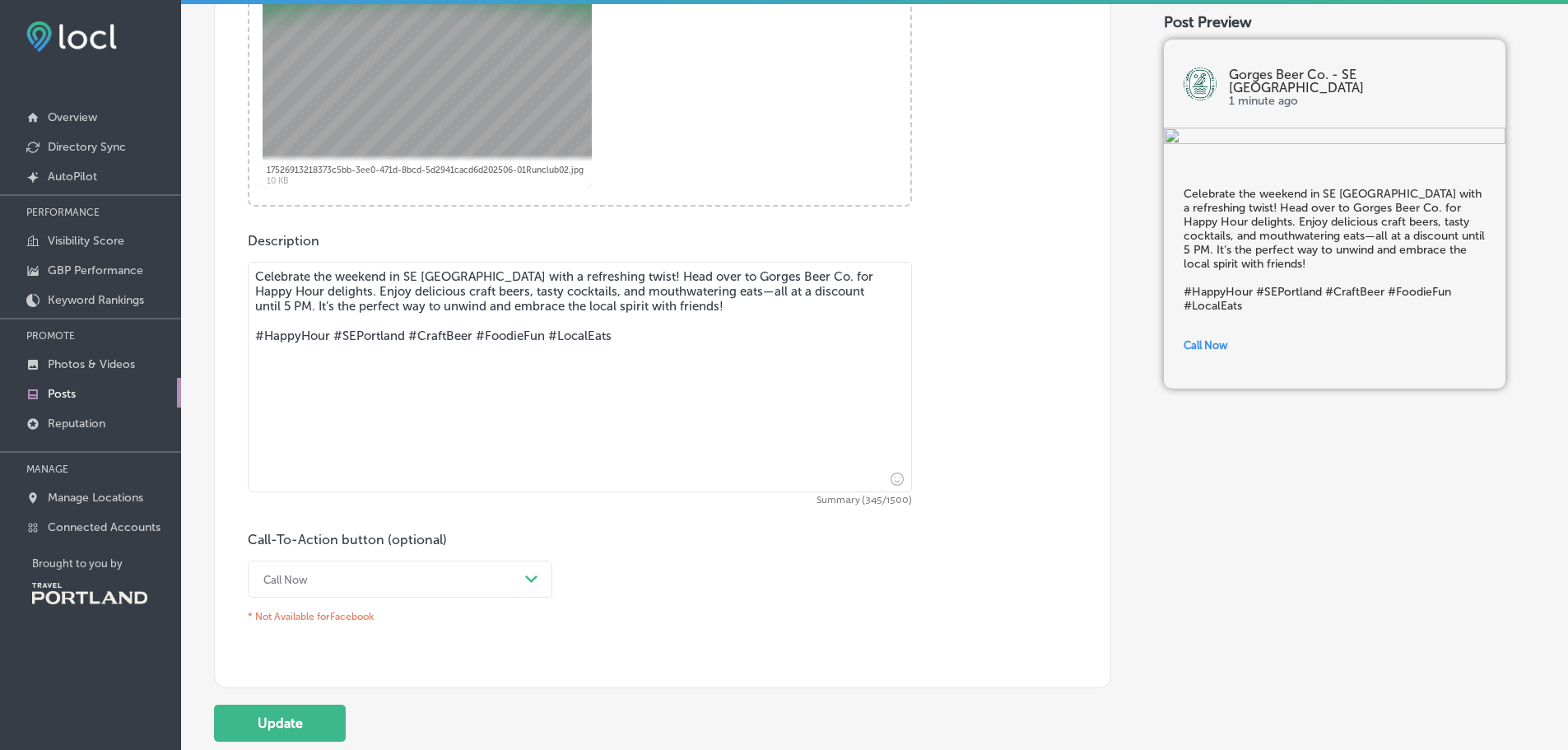
scroll to position [741, 0]
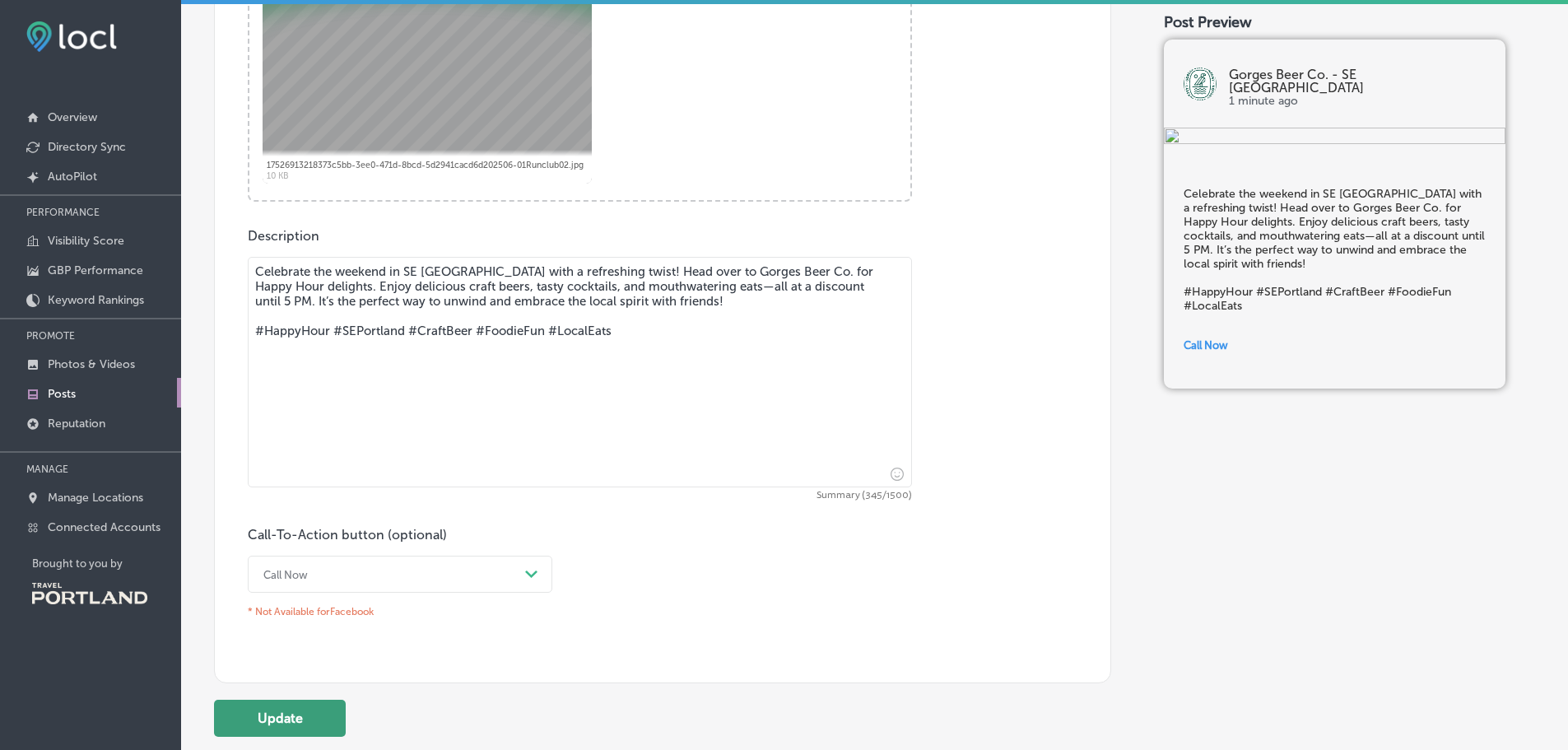
type textarea "Celebrate the weekend in SE [GEOGRAPHIC_DATA] with a refreshing twist! Head ove…"
click at [307, 712] on button "Update" at bounding box center [279, 718] width 132 height 37
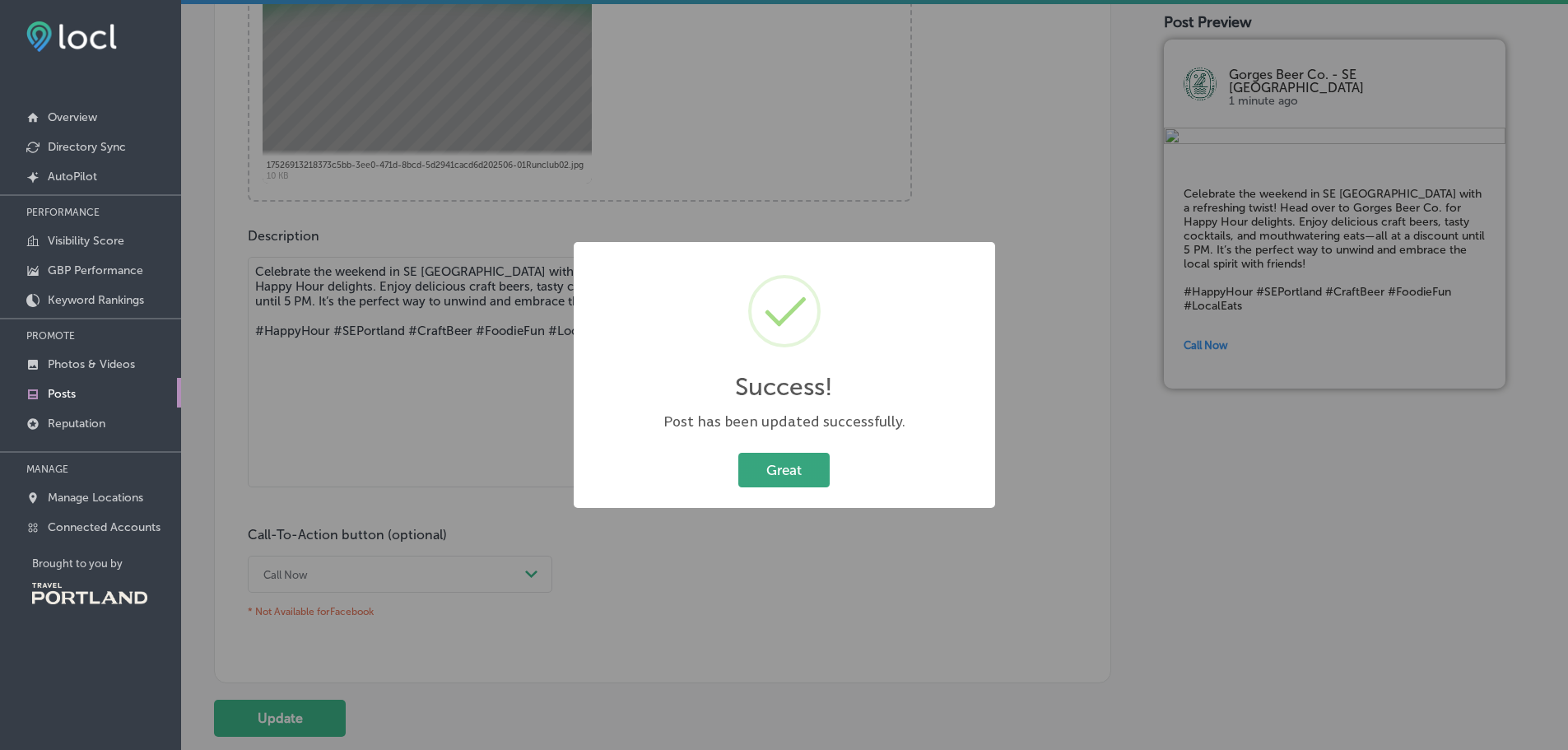
click at [785, 477] on button "Great" at bounding box center [783, 470] width 91 height 34
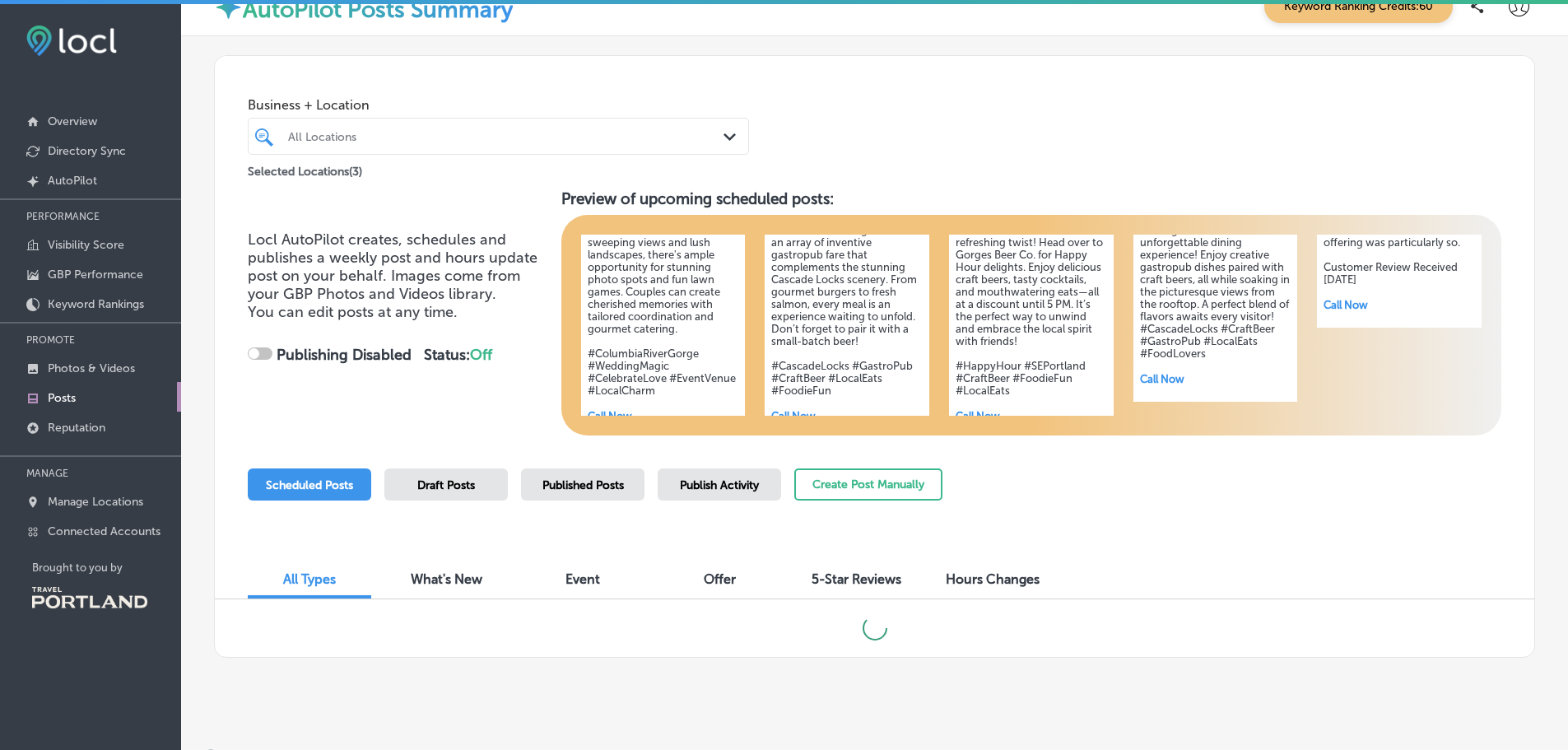
scroll to position [43, 0]
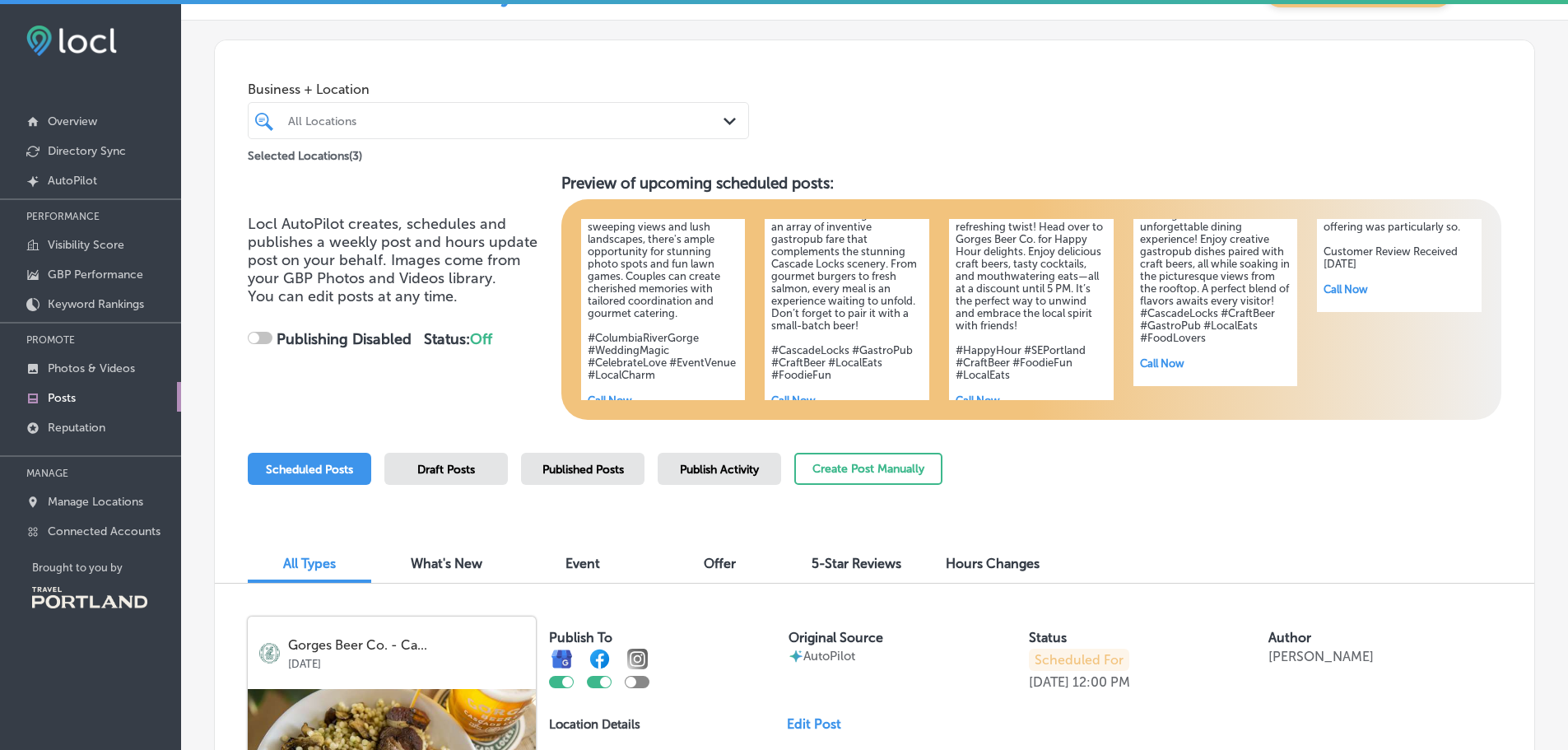
checkbox input "true"
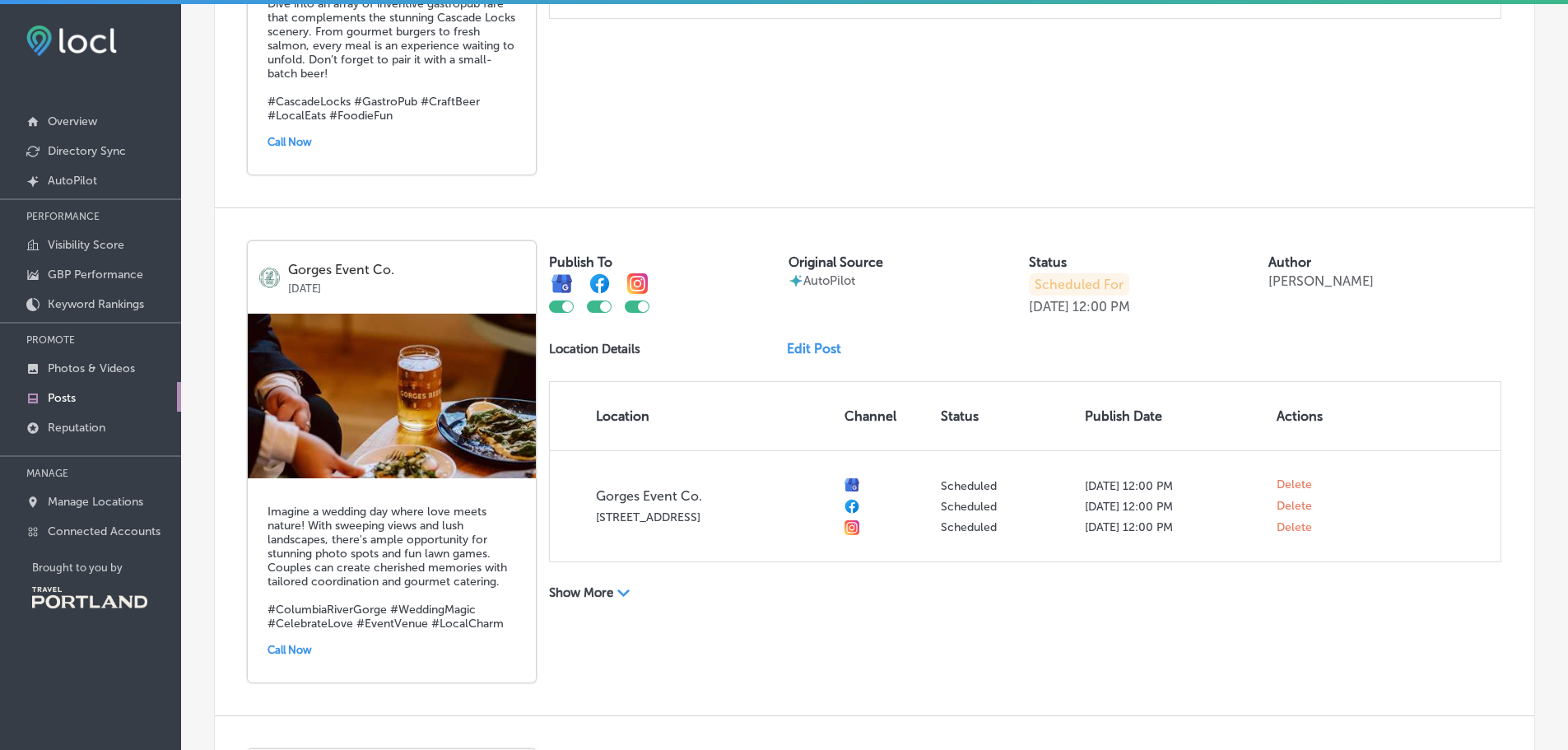
scroll to position [950, 0]
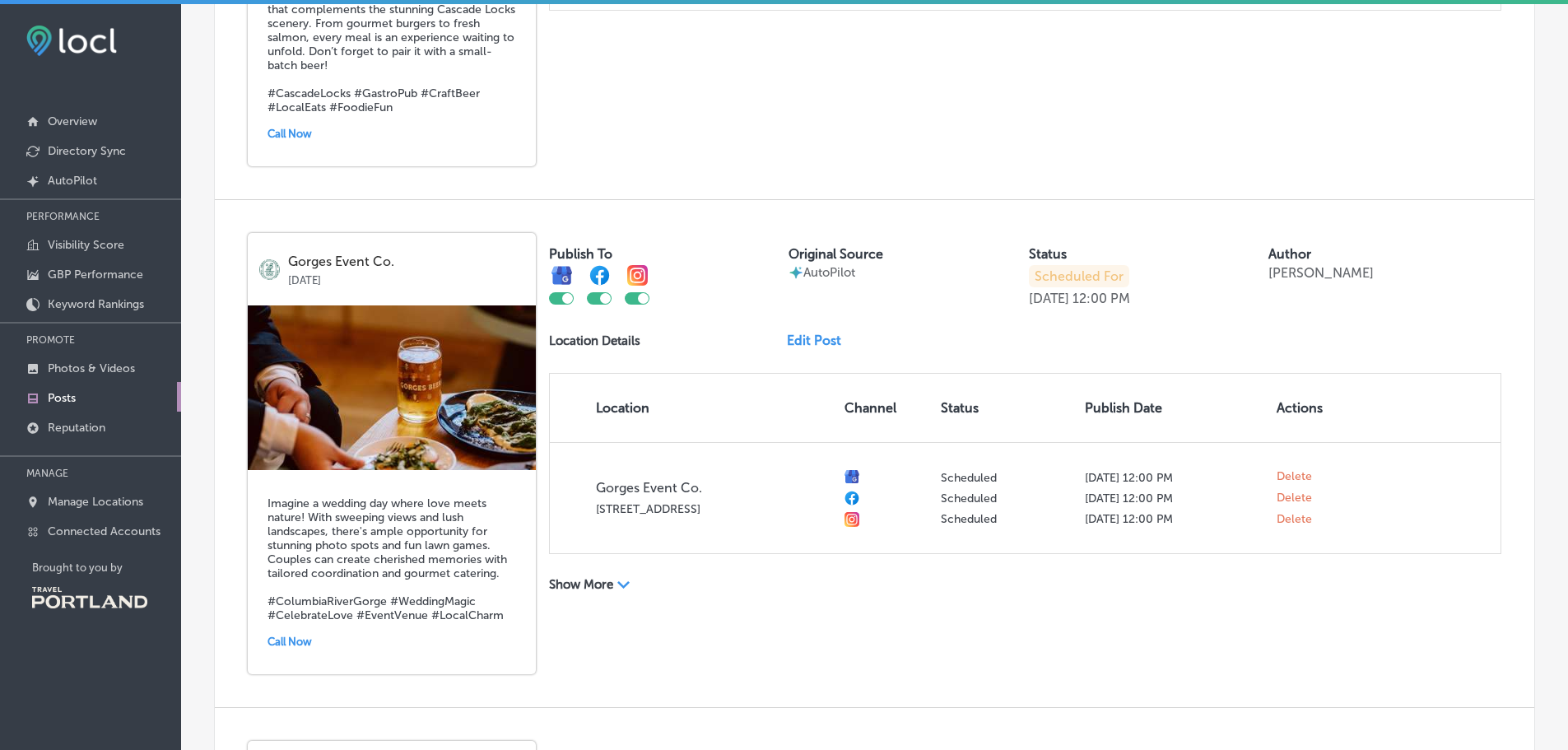
click at [807, 341] on link "Edit Post" at bounding box center [820, 341] width 67 height 16
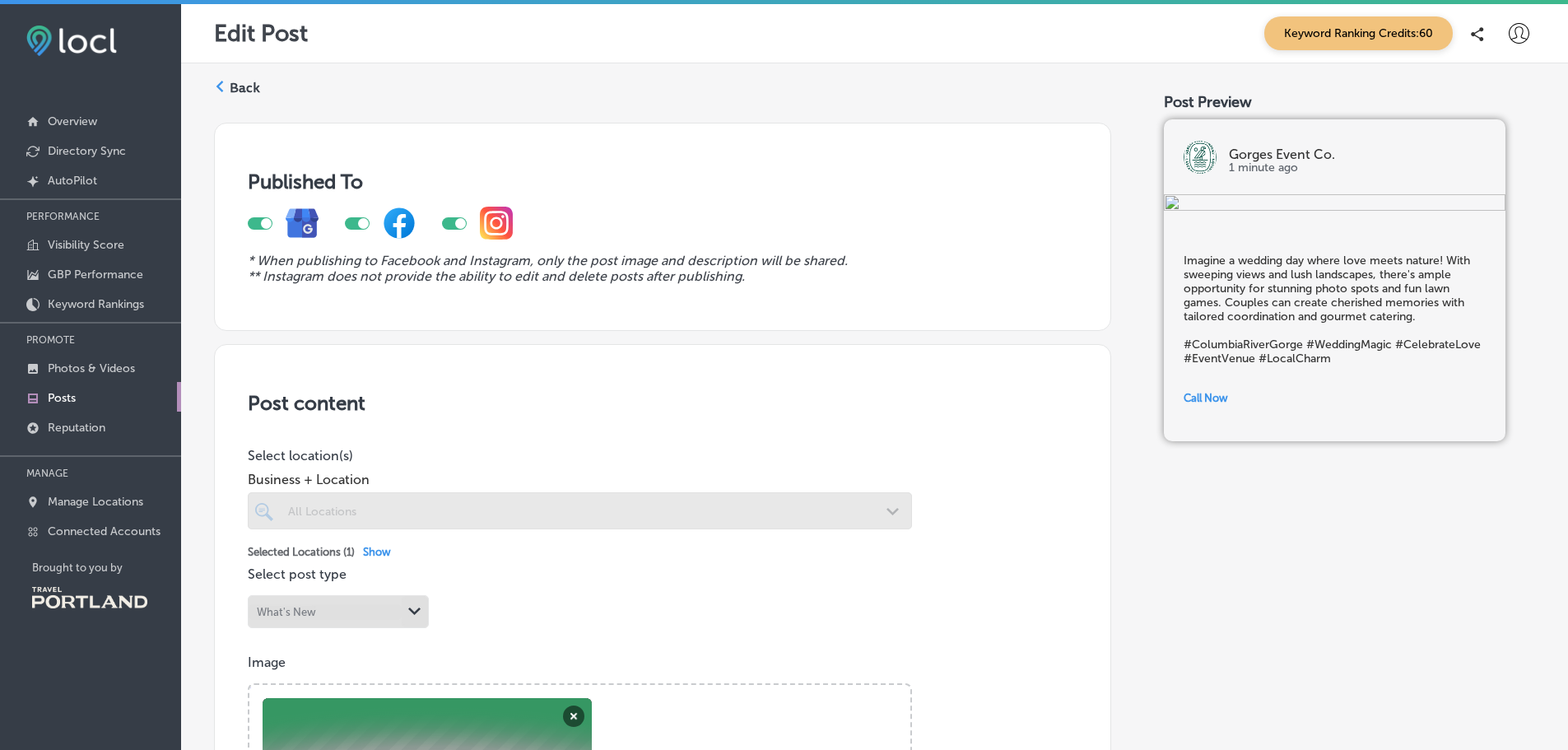
click at [1471, 33] on icon at bounding box center [1477, 34] width 13 height 14
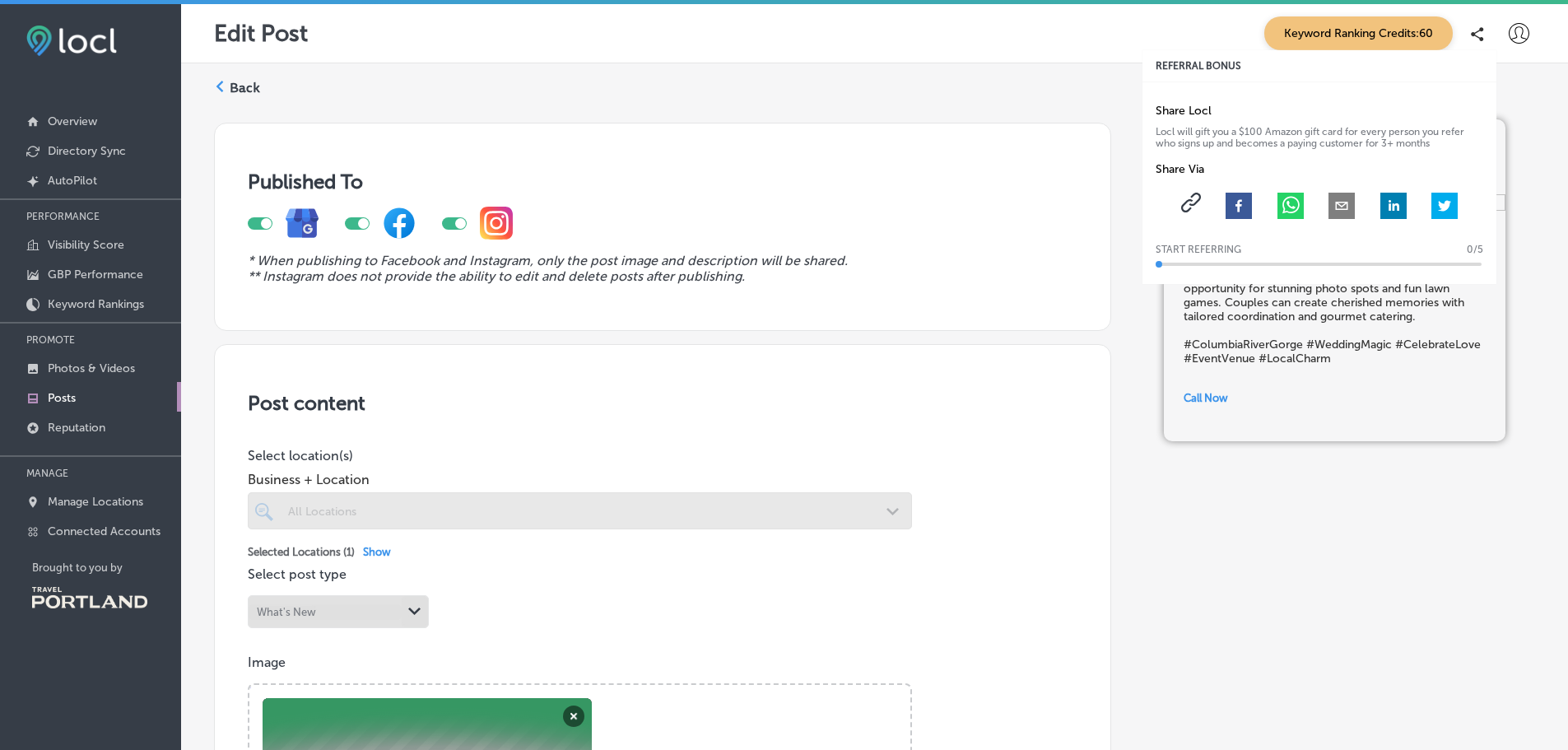
click at [1509, 33] on icon at bounding box center [1519, 33] width 20 height 20
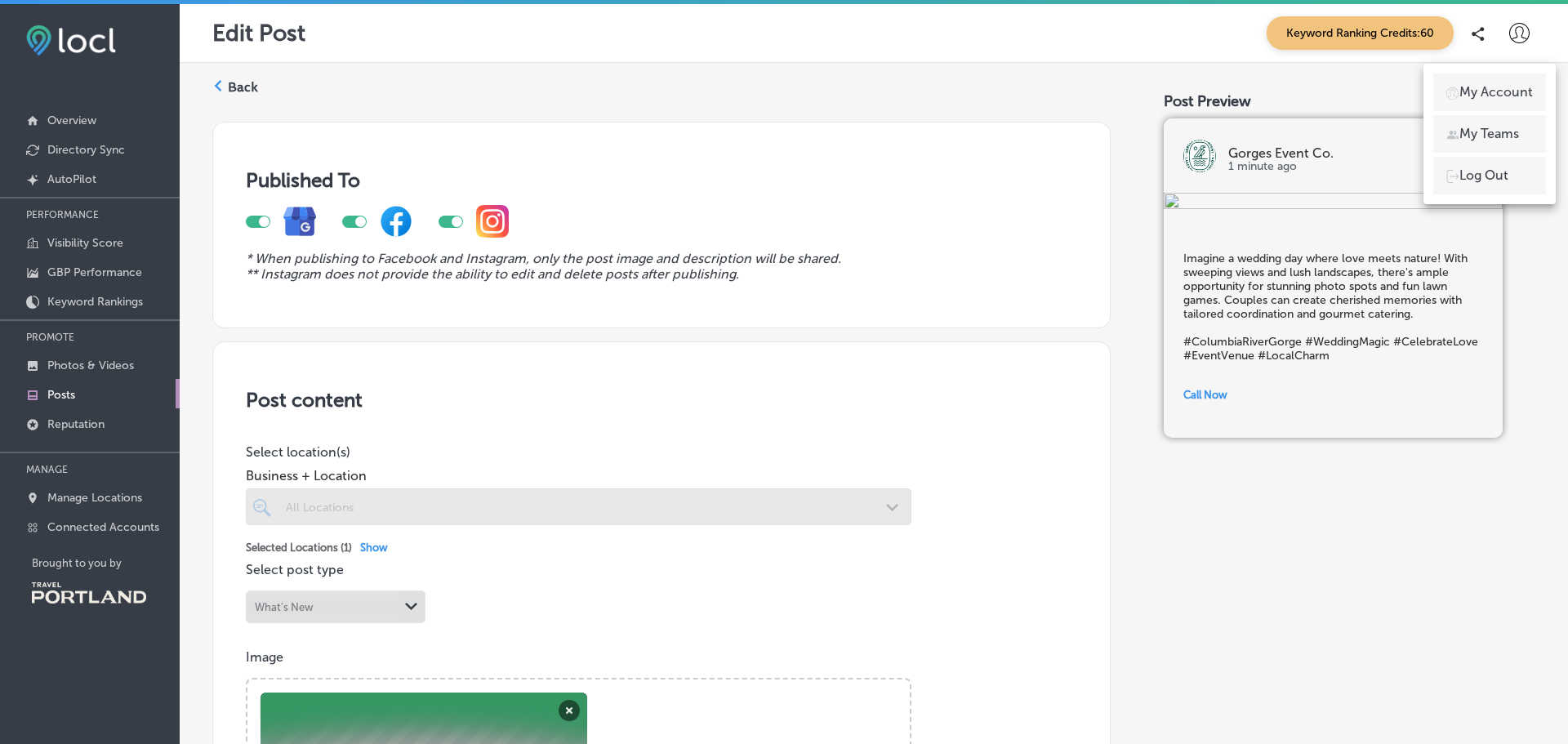
click at [616, 472] on div at bounding box center [784, 372] width 1568 height 744
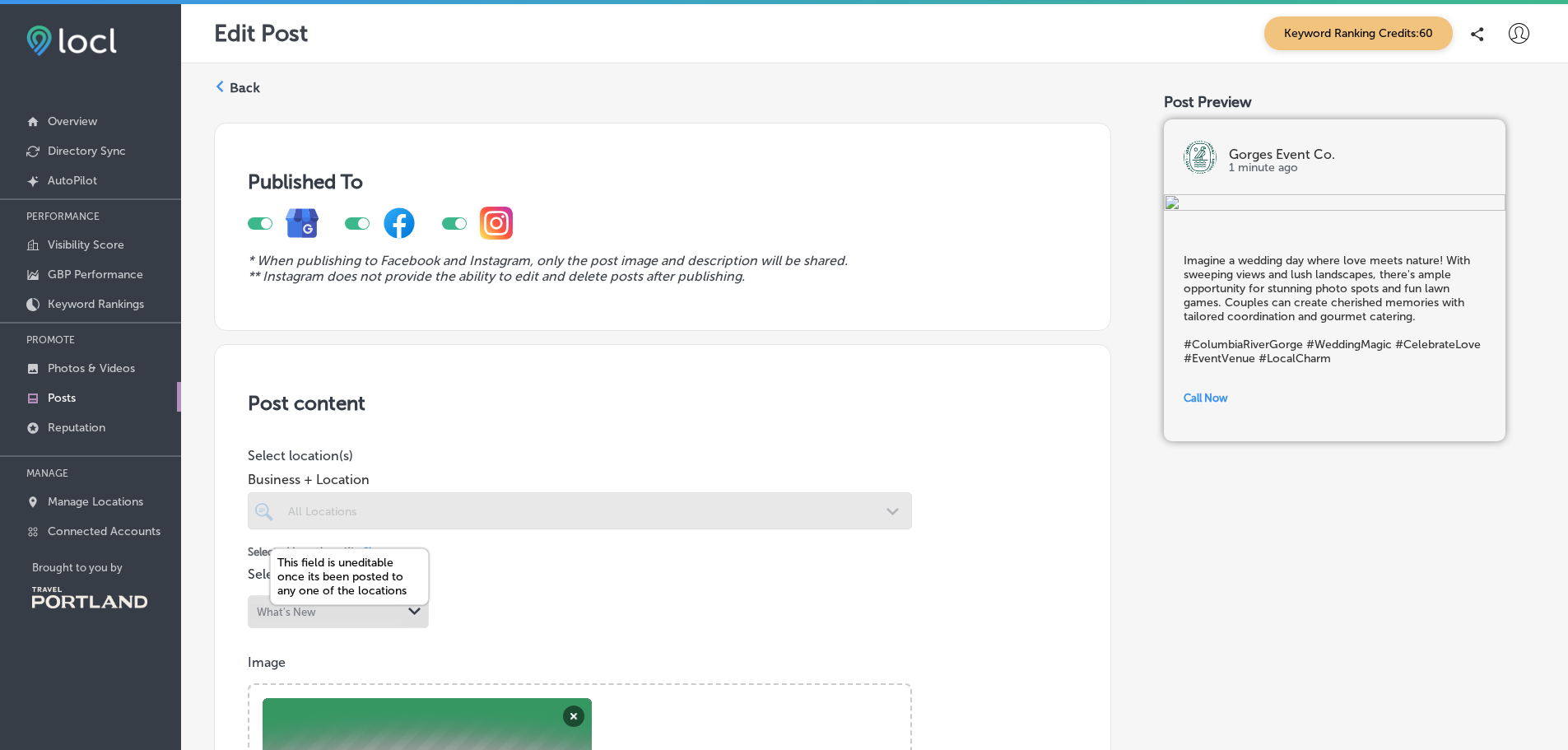
click at [418, 612] on polygon at bounding box center [414, 611] width 12 height 7
click at [237, 87] on label "Back" at bounding box center [245, 88] width 30 height 19
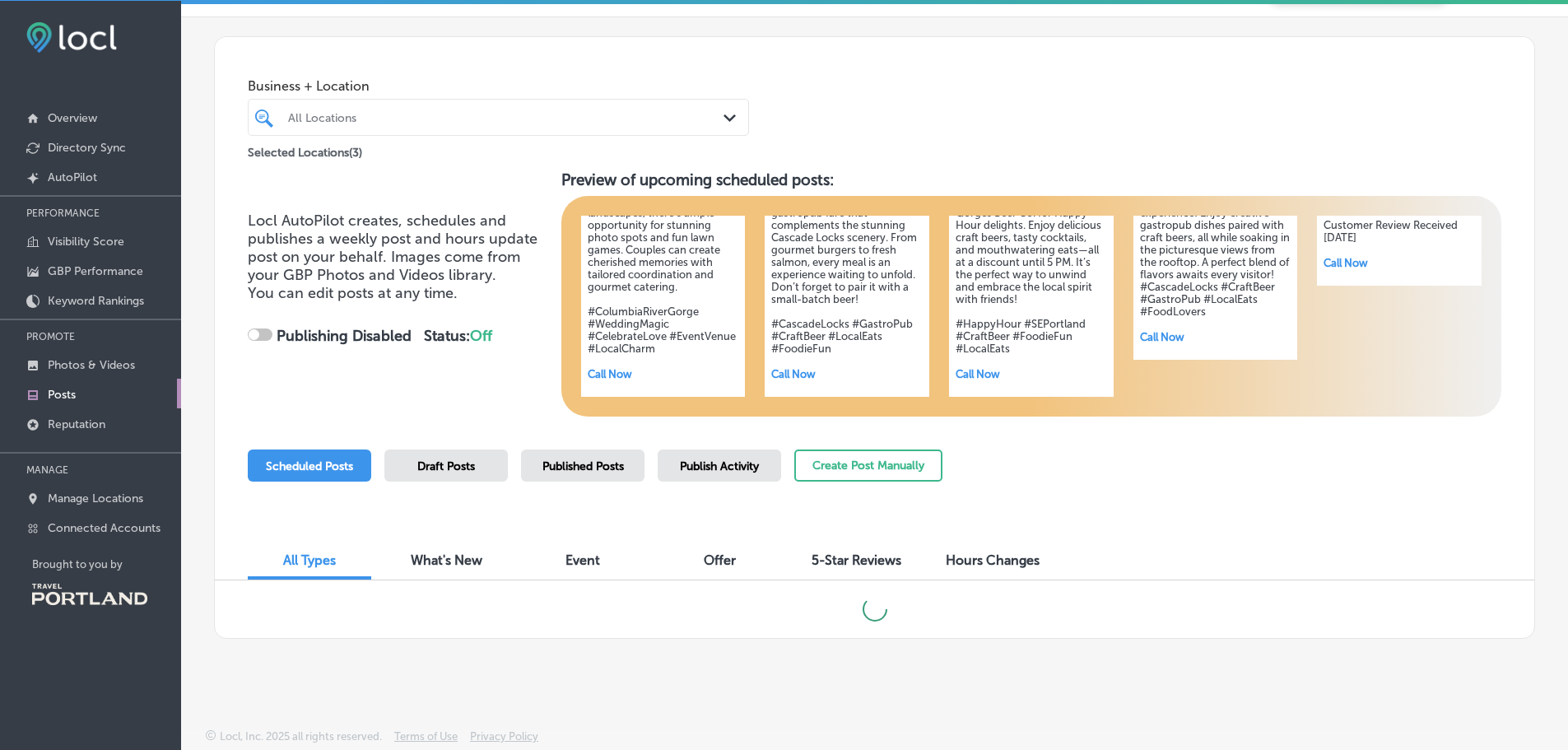
scroll to position [4, 0]
click at [269, 333] on div at bounding box center [260, 334] width 25 height 12
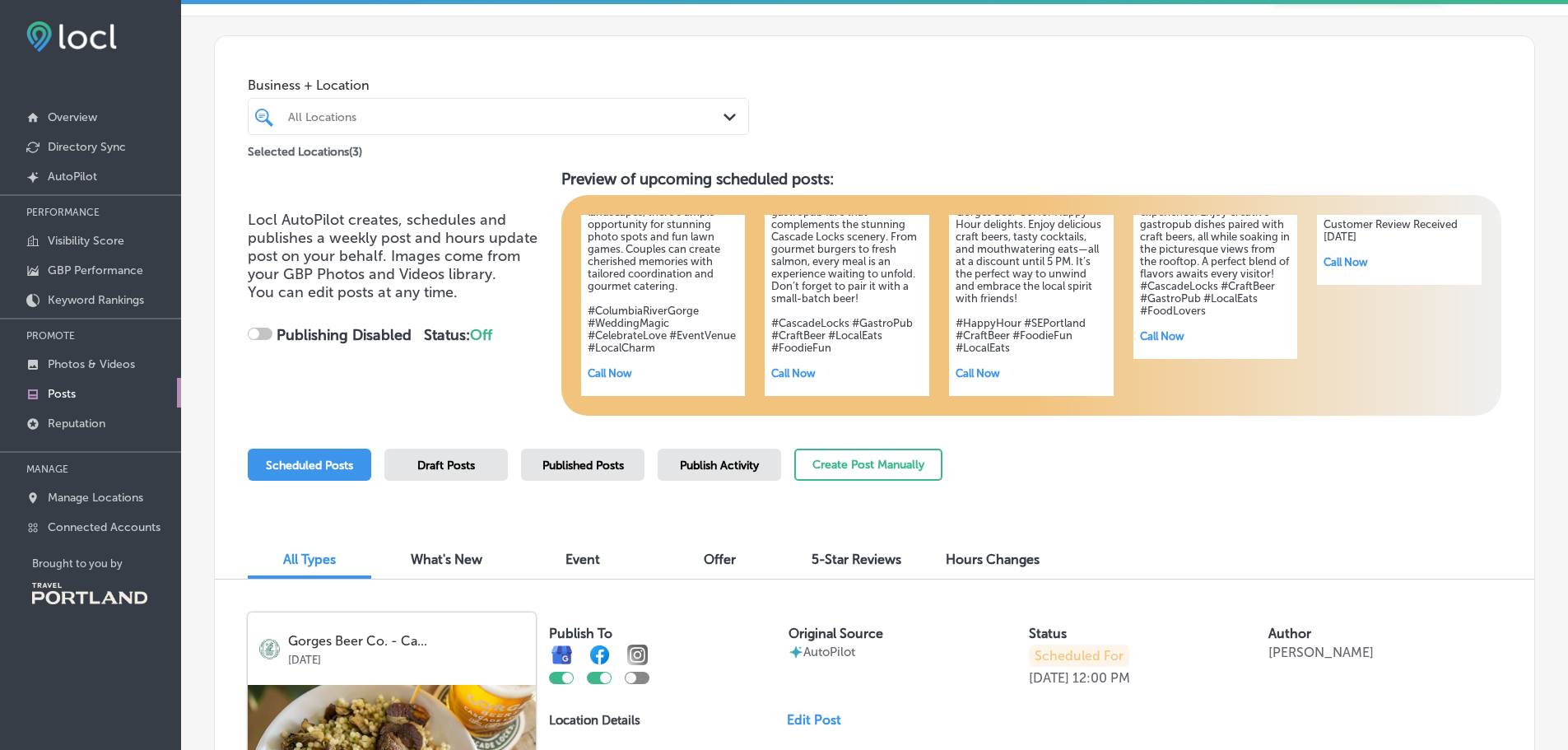
checkbox input "true"
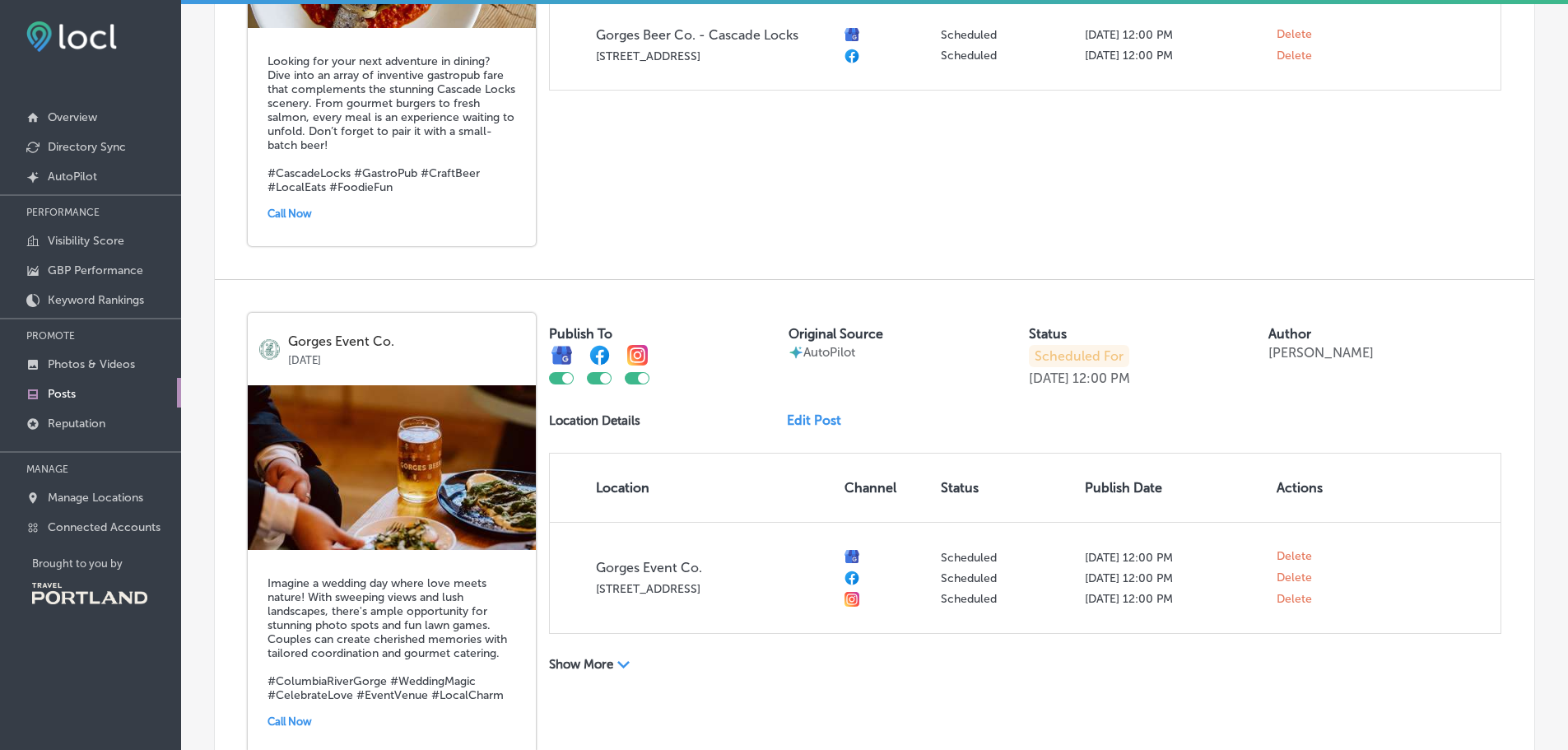
scroll to position [867, 0]
click at [1069, 381] on p "[DATE]" at bounding box center [1049, 377] width 41 height 16
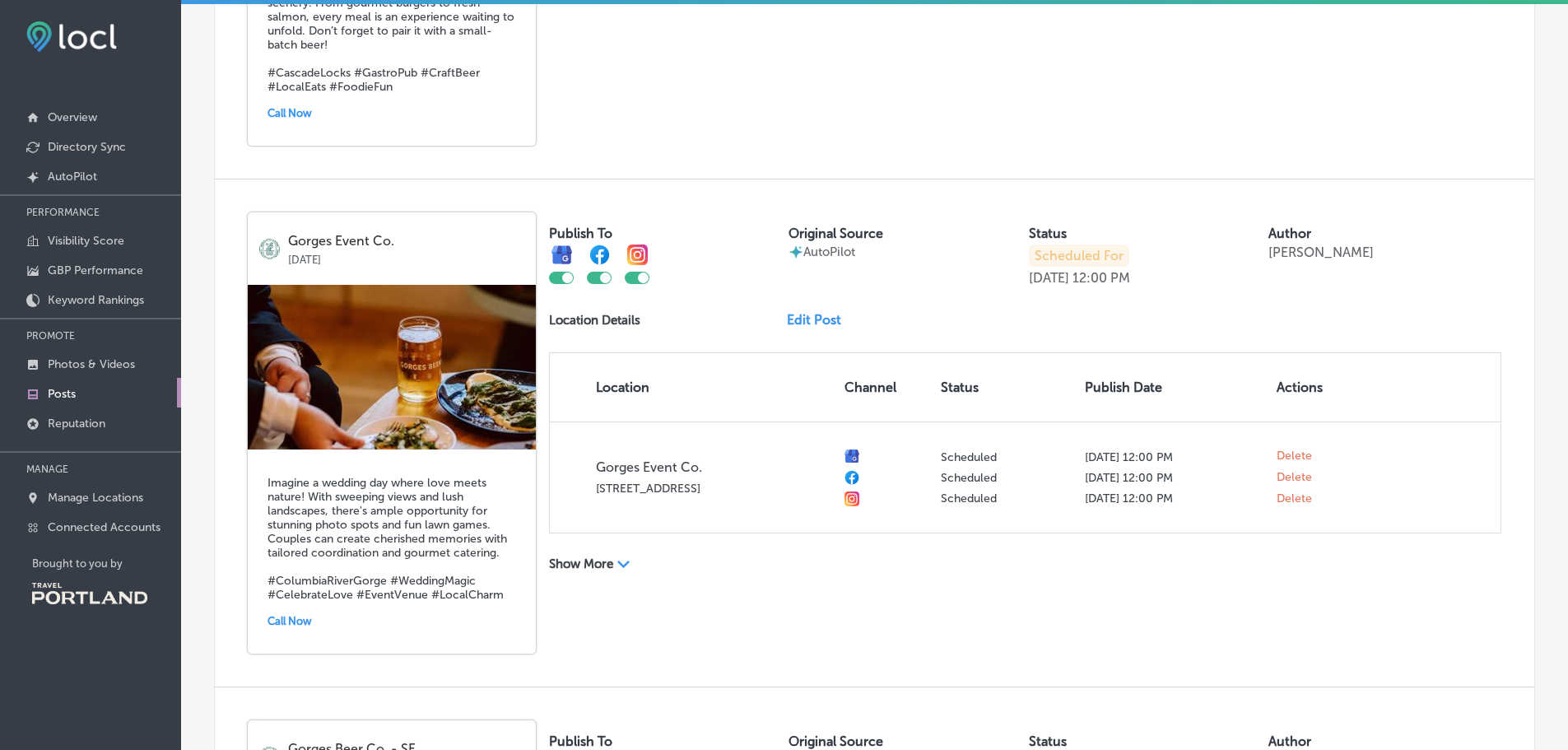
scroll to position [950, 0]
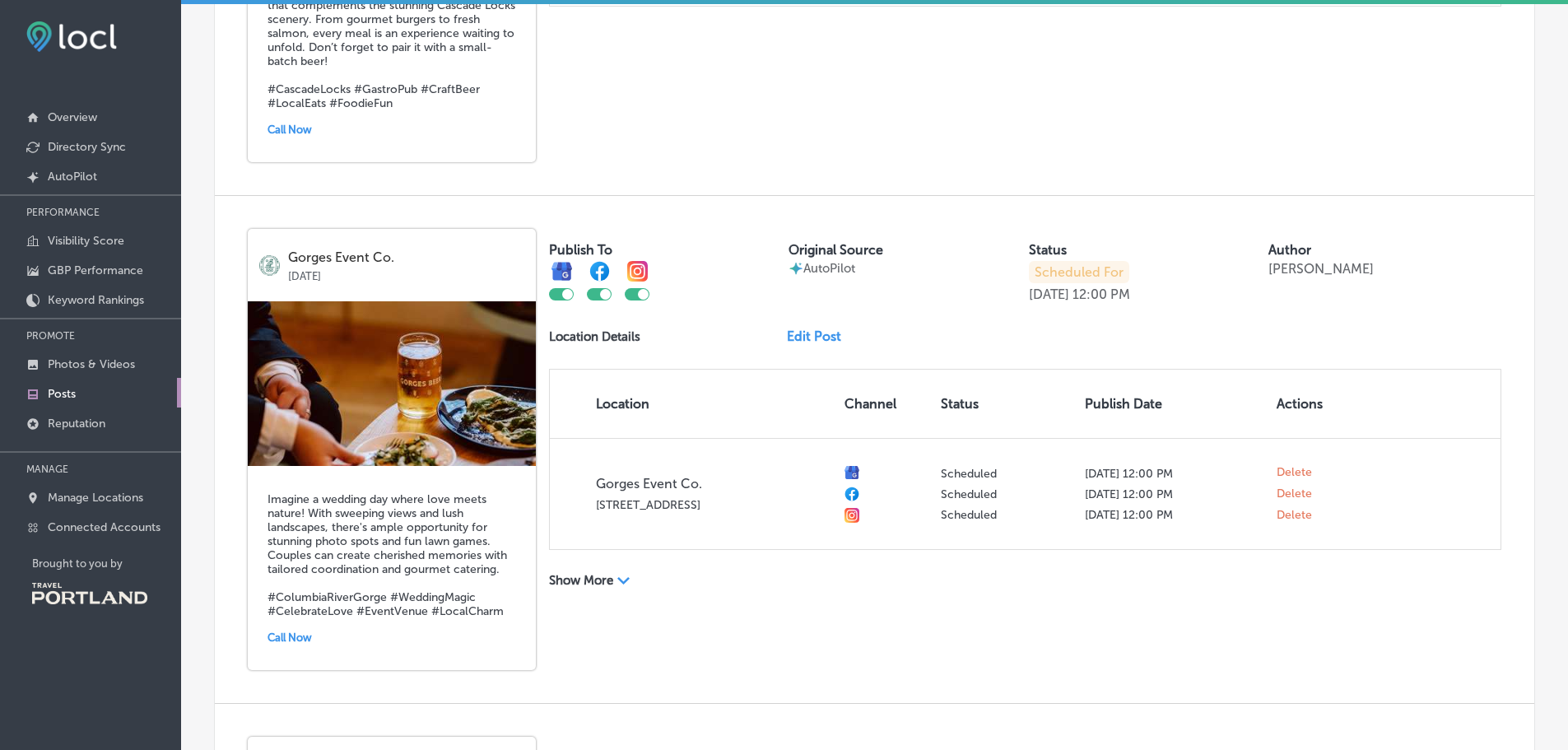
click at [820, 330] on link "Edit Post" at bounding box center [820, 337] width 67 height 16
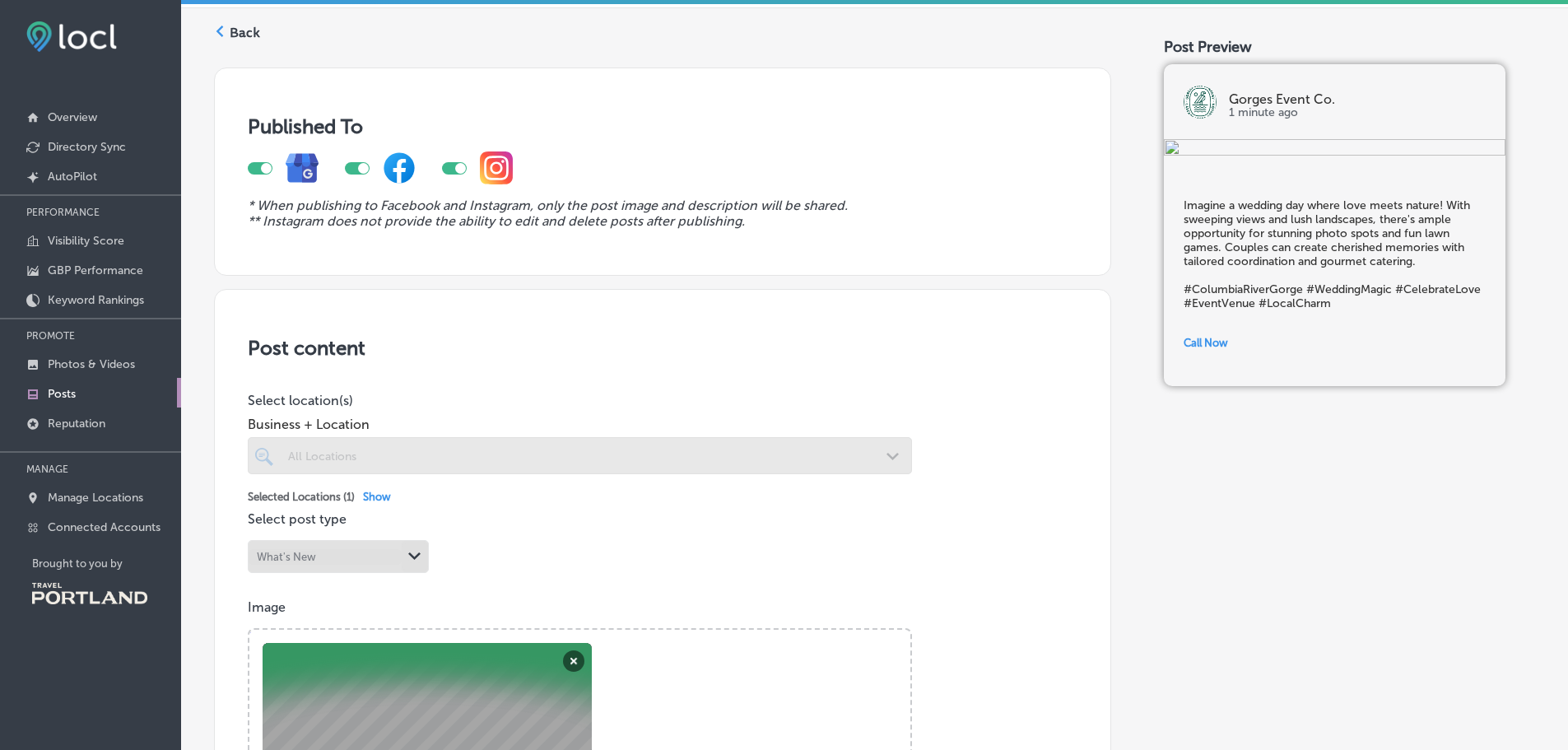
scroll to position [49, 0]
click at [239, 42] on label "Back" at bounding box center [245, 35] width 30 height 19
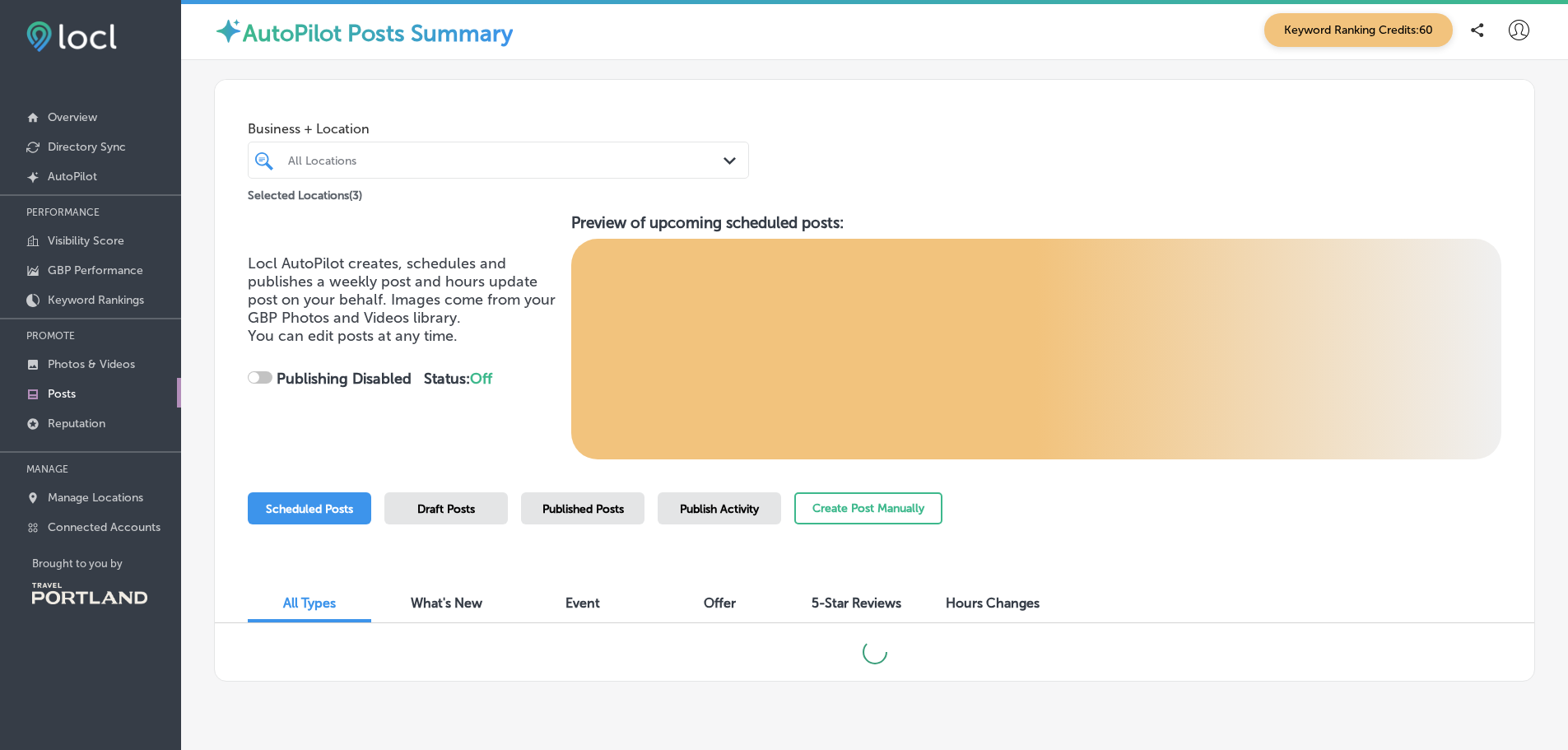
checkbox input "true"
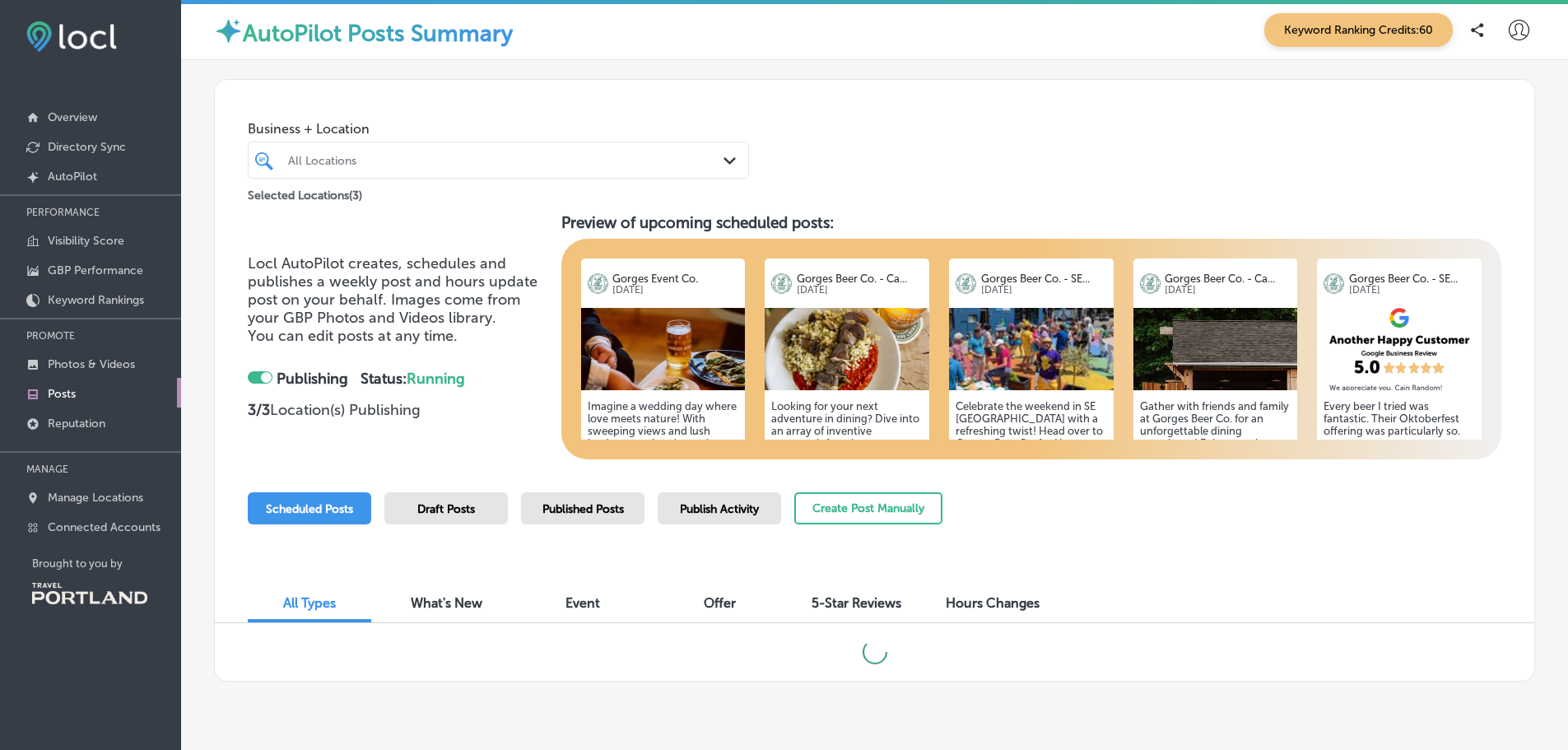
scroll to position [43, 0]
